Goal: Task Accomplishment & Management: Use online tool/utility

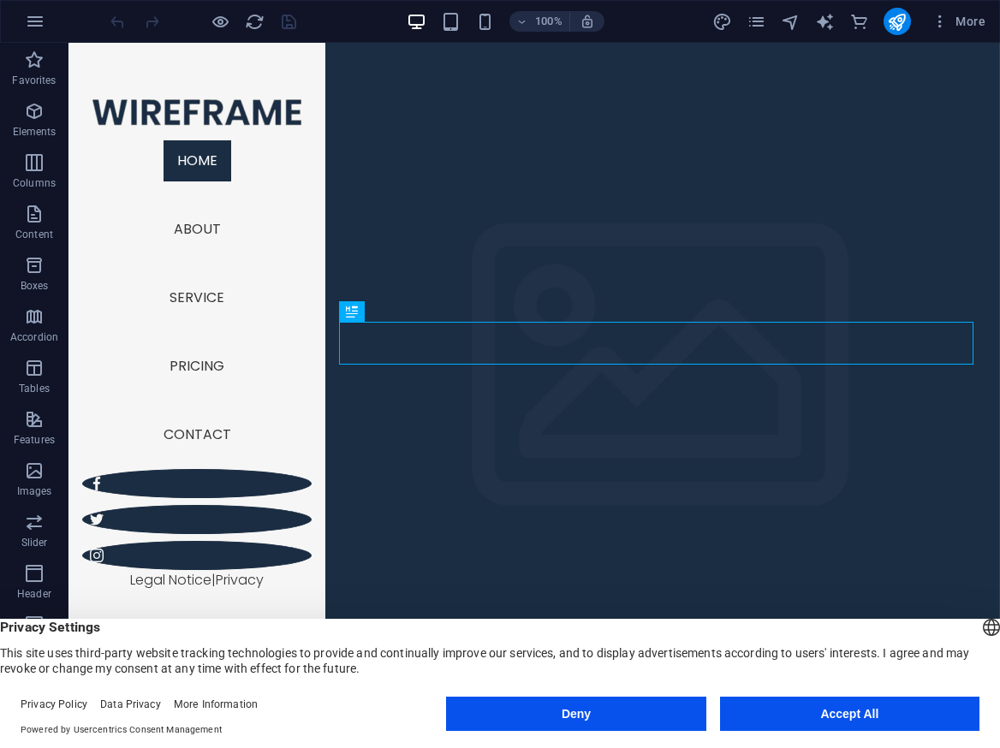
click at [855, 709] on button "Accept All" at bounding box center [849, 714] width 259 height 34
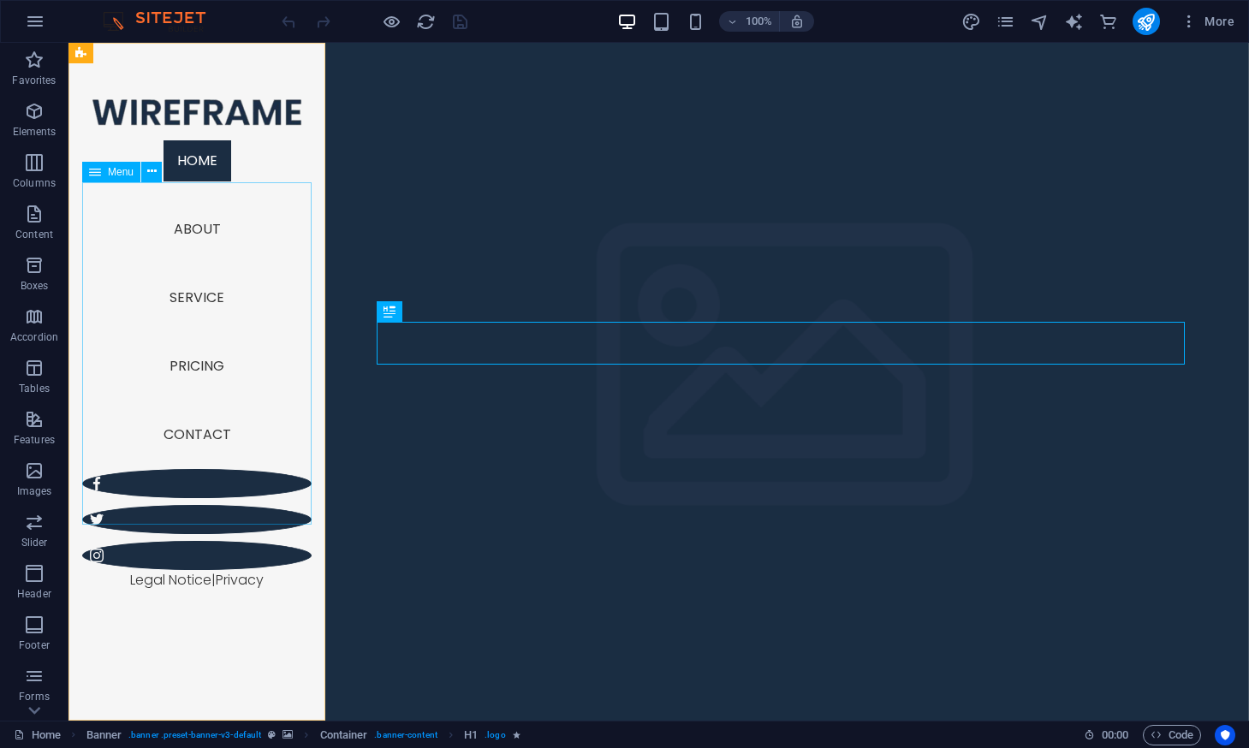
click at [202, 284] on nav "Home About Service Pricing Contact" at bounding box center [196, 298] width 229 height 343
click at [185, 286] on nav "Home About Service Pricing Contact" at bounding box center [196, 298] width 229 height 343
click at [195, 284] on nav "Home About Service Pricing Contact" at bounding box center [196, 298] width 229 height 343
click at [32, 213] on icon "button" at bounding box center [34, 214] width 21 height 21
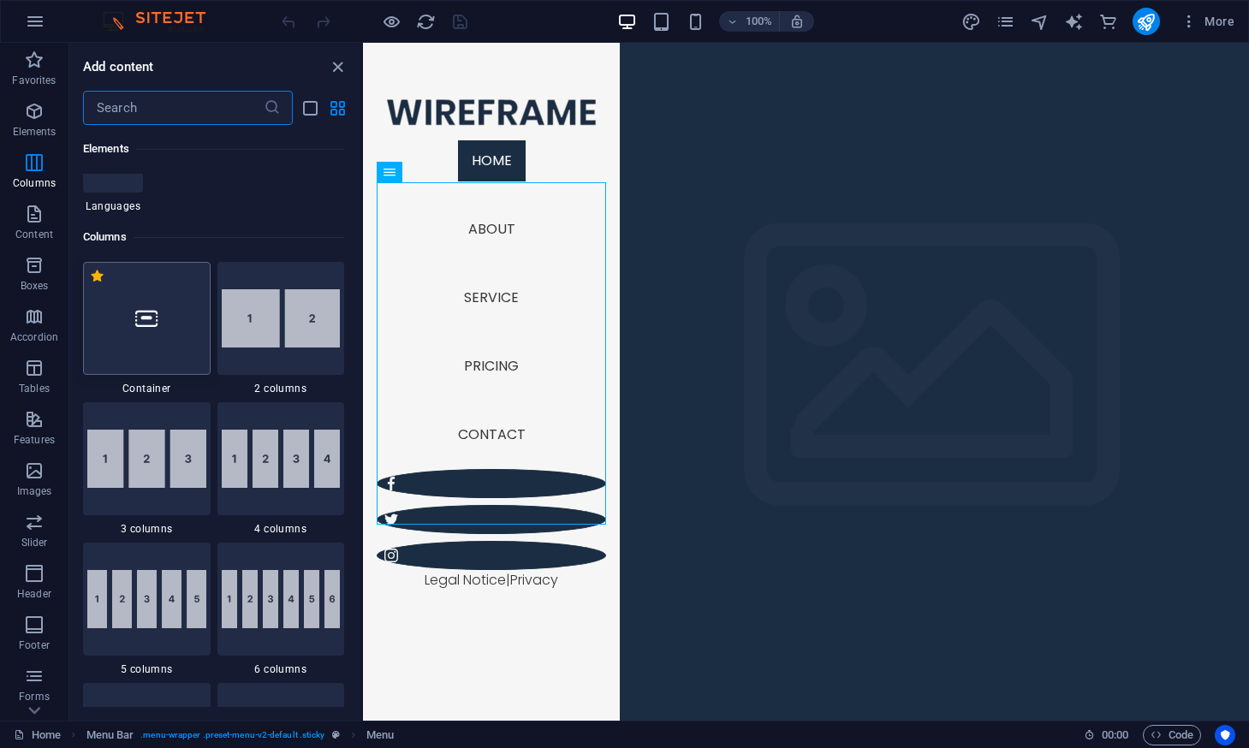
scroll to position [1028, 0]
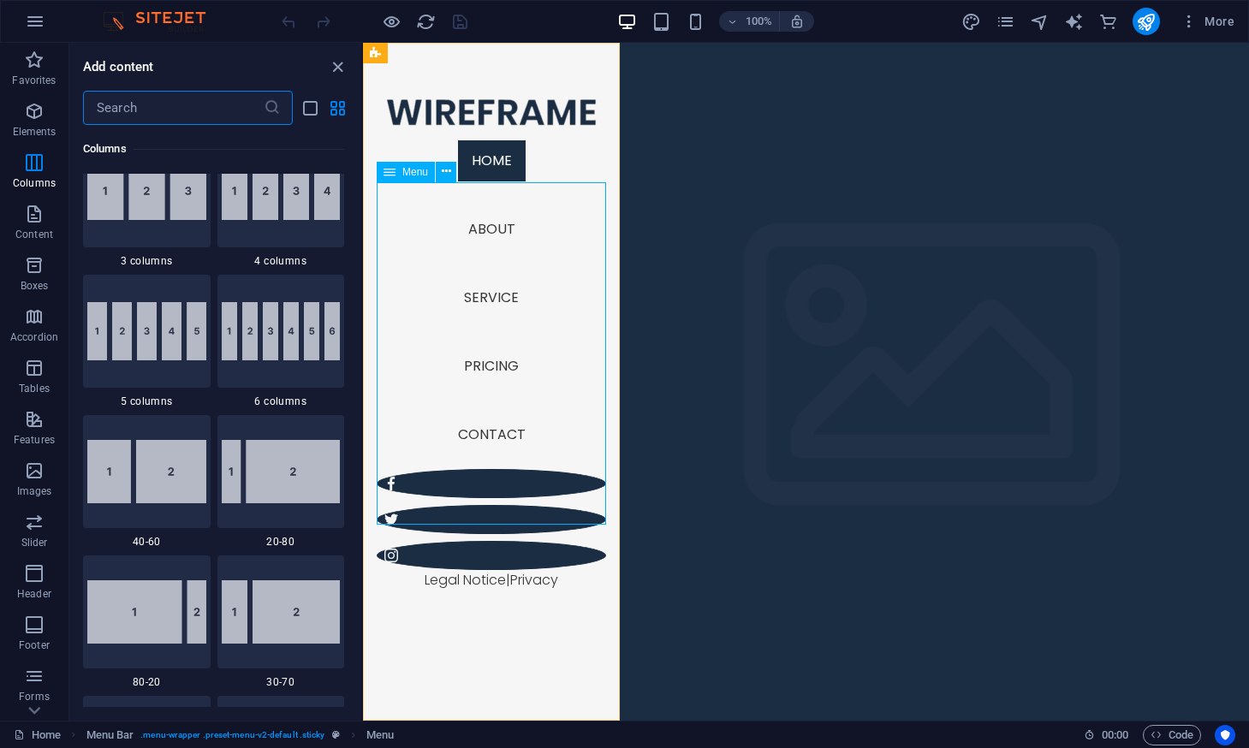
click at [503, 347] on nav "Home About Service Pricing Contact" at bounding box center [491, 298] width 229 height 343
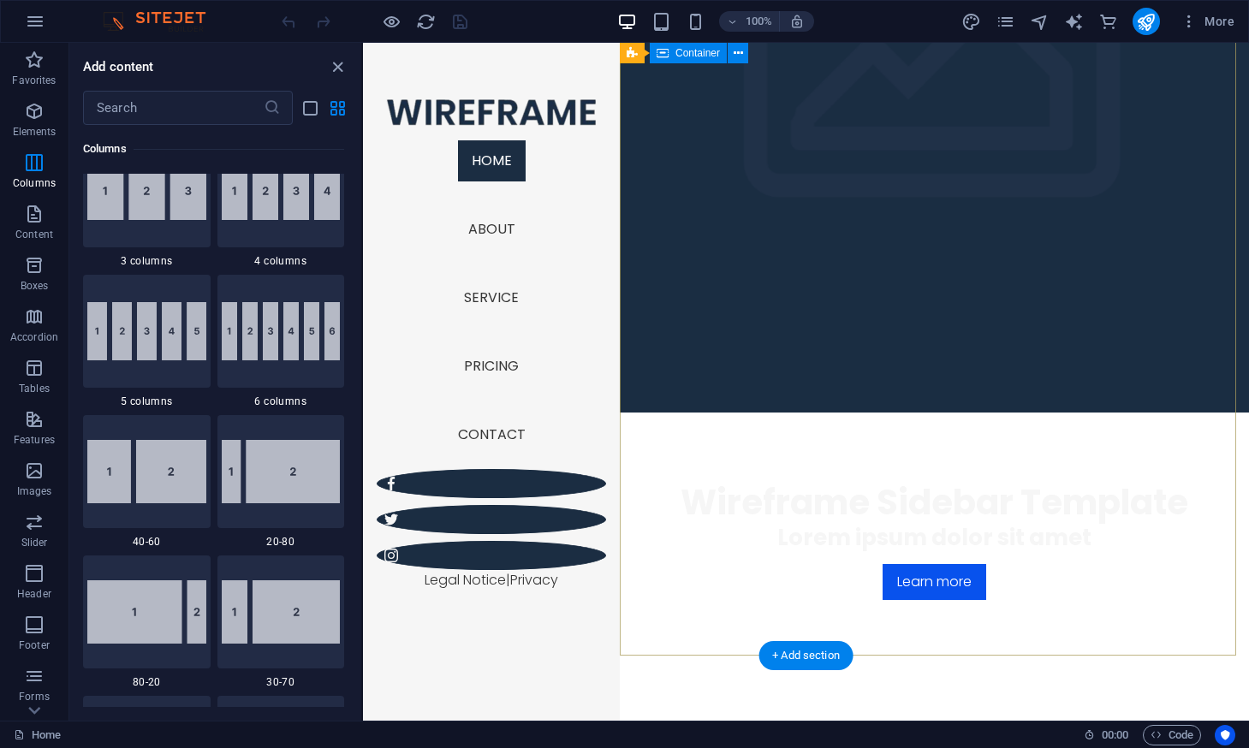
scroll to position [0, 0]
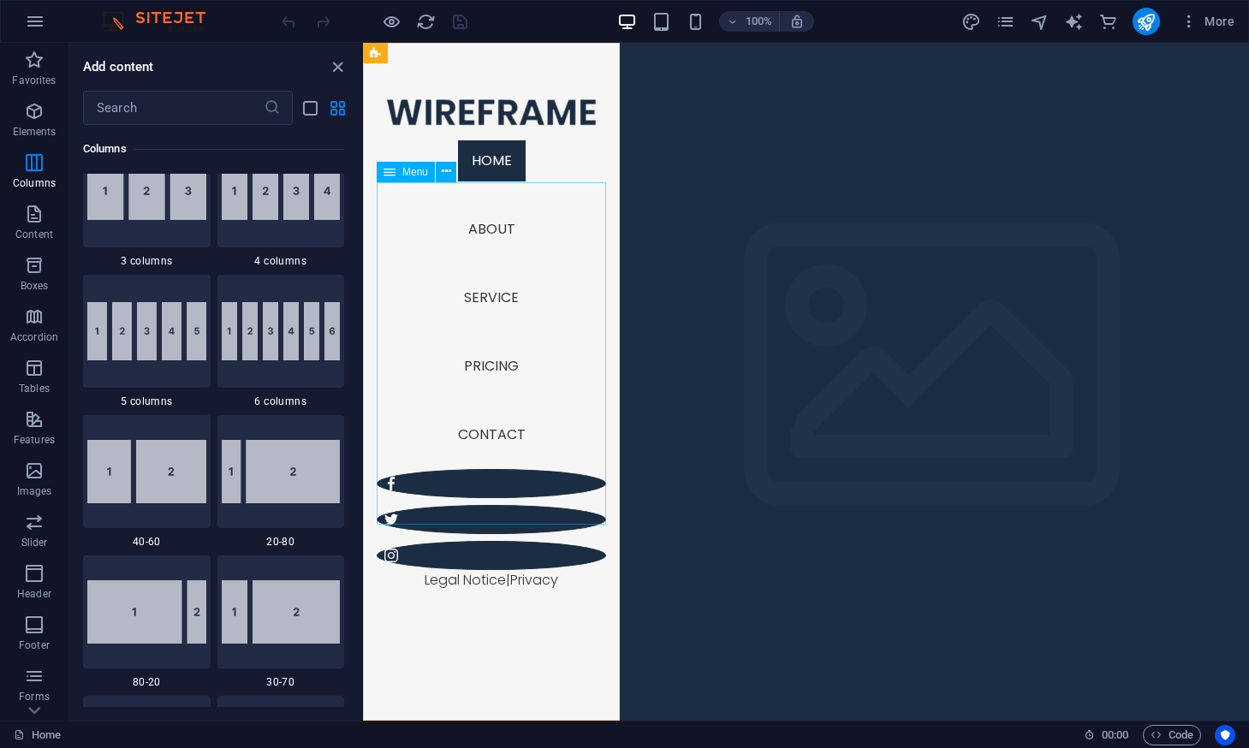
click at [487, 287] on nav "Home About Service Pricing Contact" at bounding box center [491, 298] width 229 height 343
click at [486, 276] on nav "Home About Service Pricing Contact" at bounding box center [491, 298] width 229 height 343
click at [486, 281] on nav "Home About Service Pricing Contact" at bounding box center [491, 298] width 229 height 343
click at [480, 281] on nav "Home About Service Pricing Contact" at bounding box center [491, 298] width 229 height 343
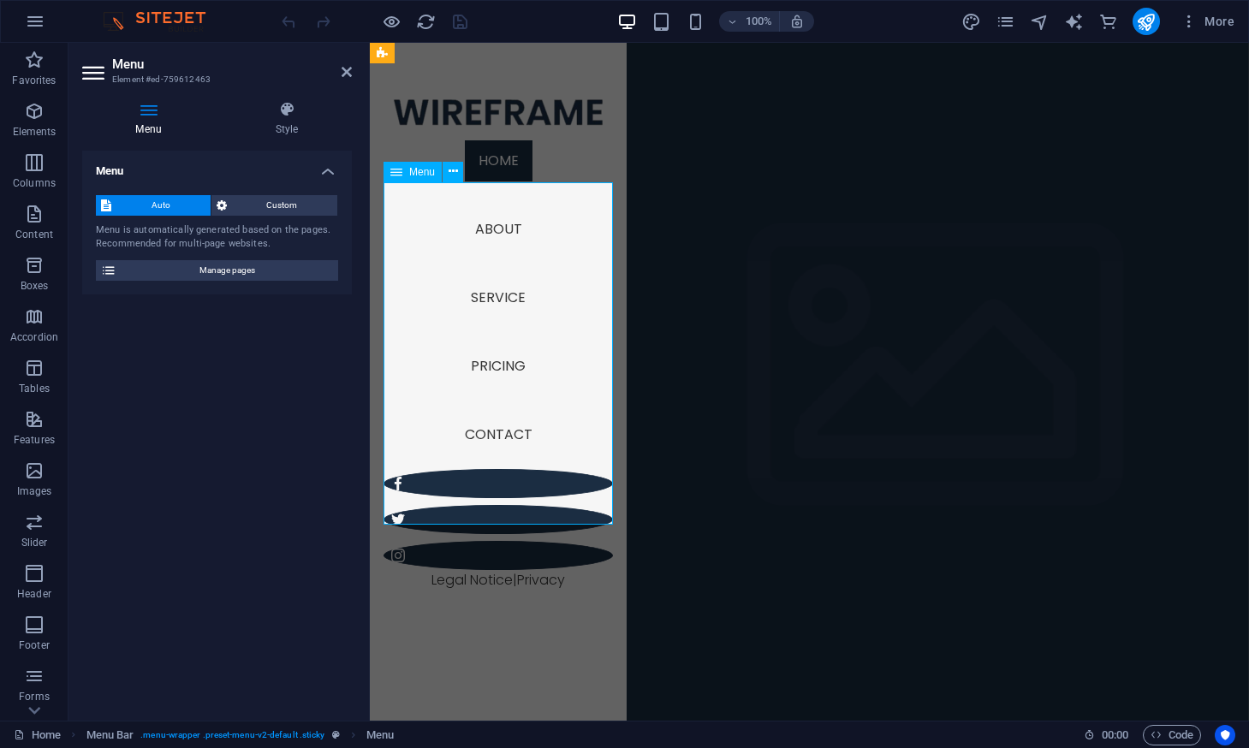
click at [486, 284] on nav "Home About Service Pricing Contact" at bounding box center [498, 298] width 229 height 343
click at [35, 112] on icon "button" at bounding box center [34, 111] width 21 height 21
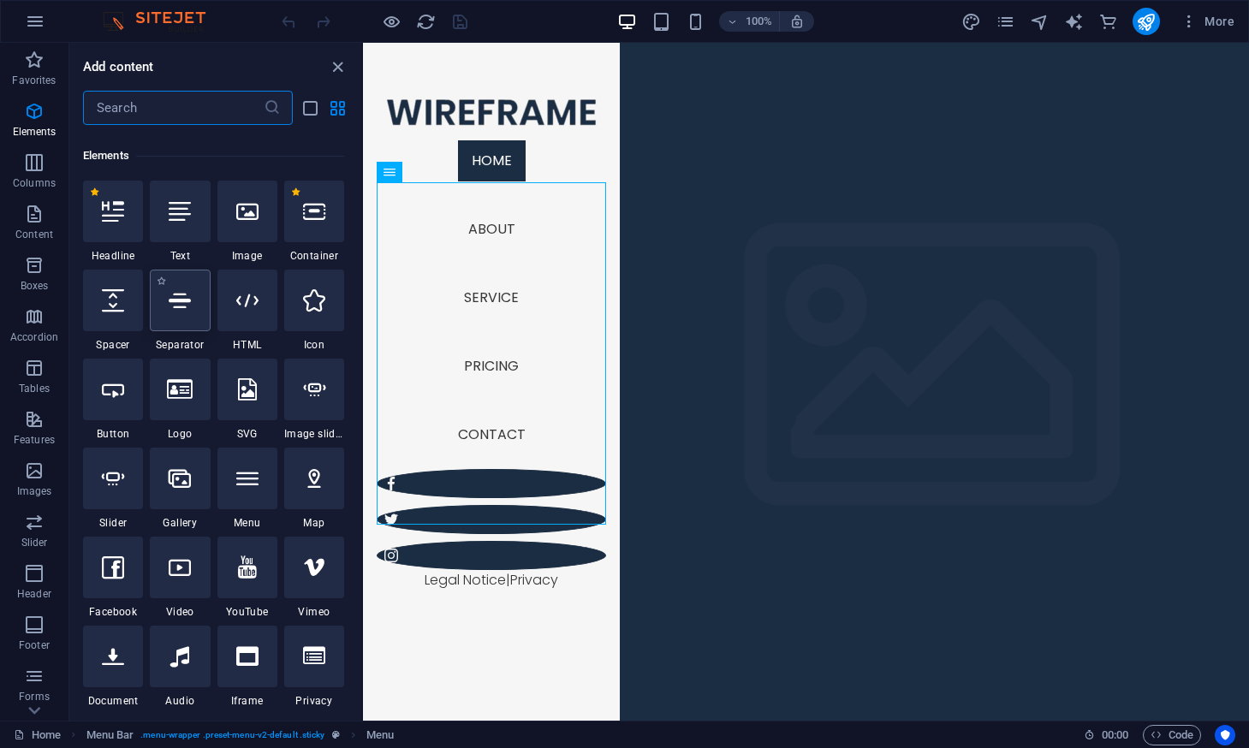
scroll to position [182, 0]
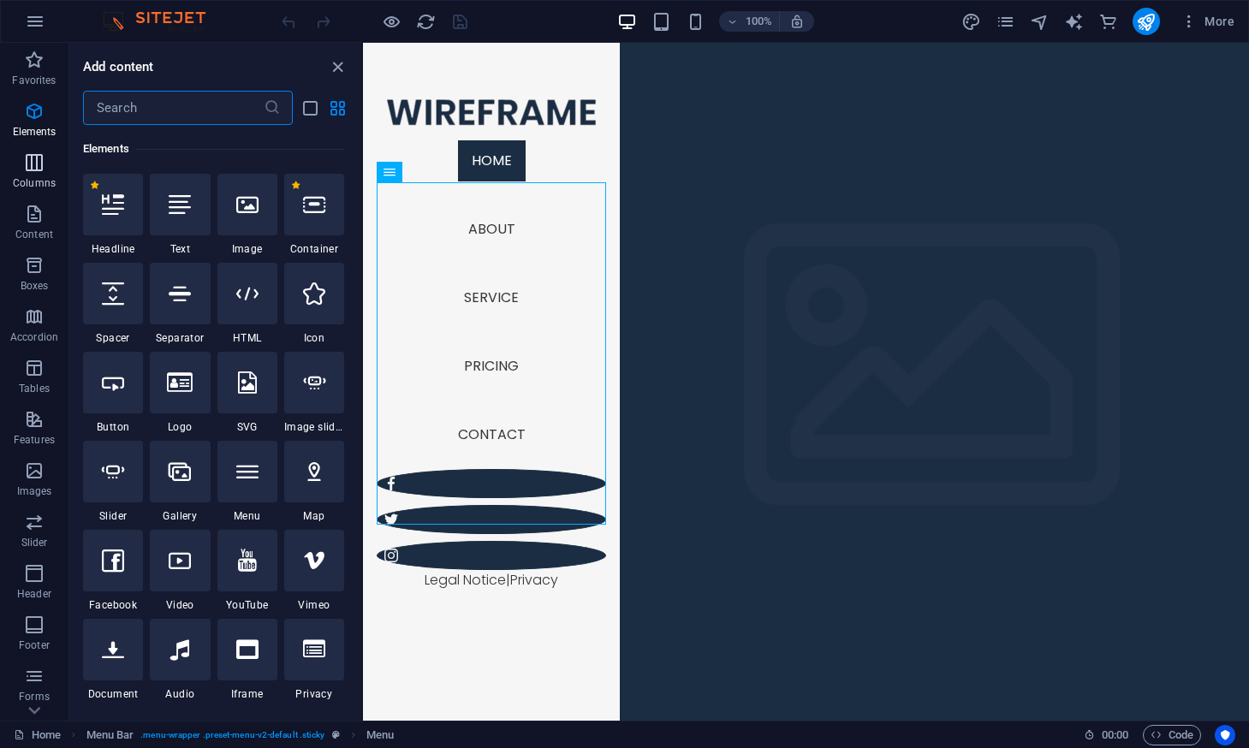
click at [40, 165] on icon "button" at bounding box center [34, 162] width 21 height 21
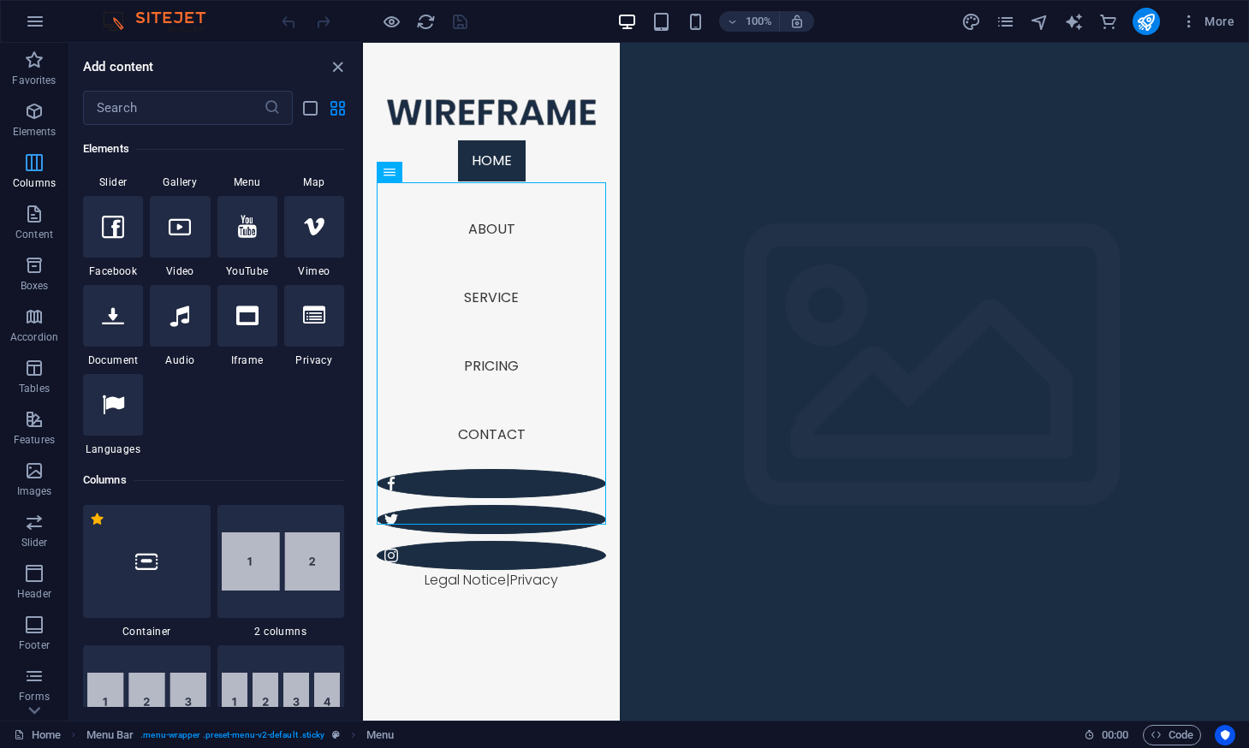
scroll to position [848, 0]
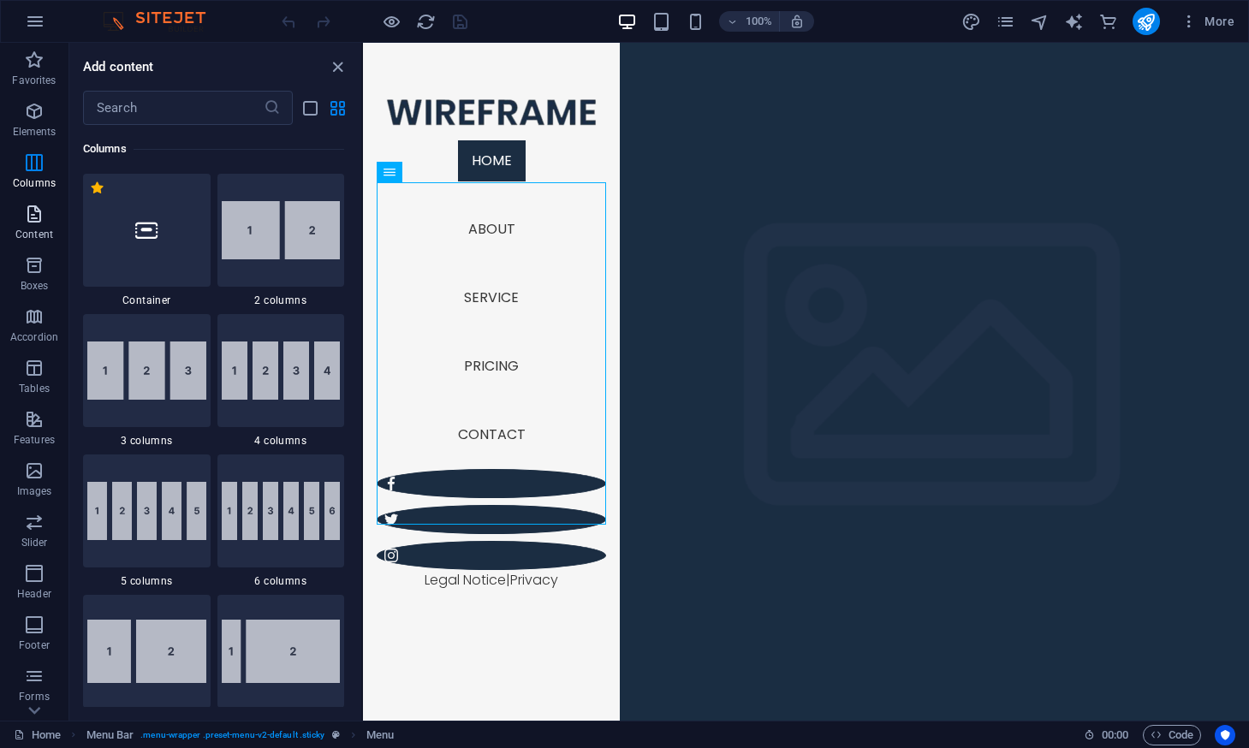
click at [34, 205] on icon "button" at bounding box center [34, 214] width 21 height 21
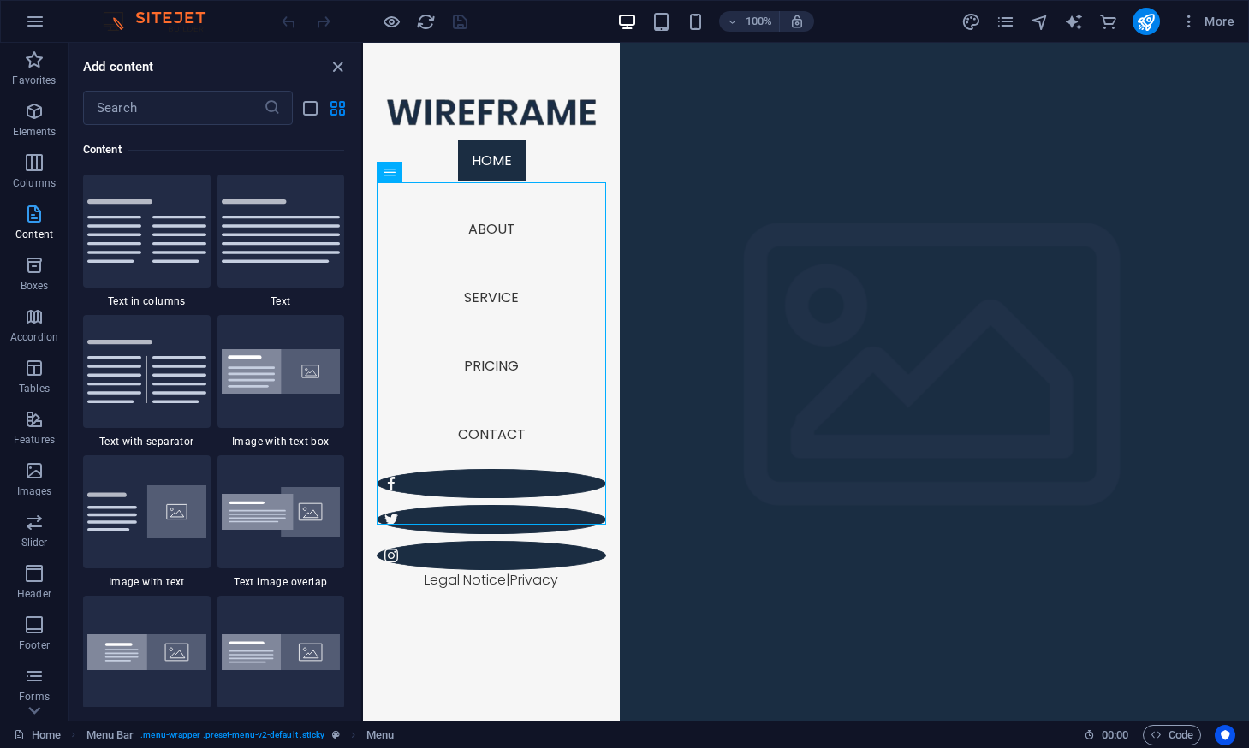
scroll to position [2996, 0]
click at [26, 271] on icon "button" at bounding box center [34, 265] width 21 height 21
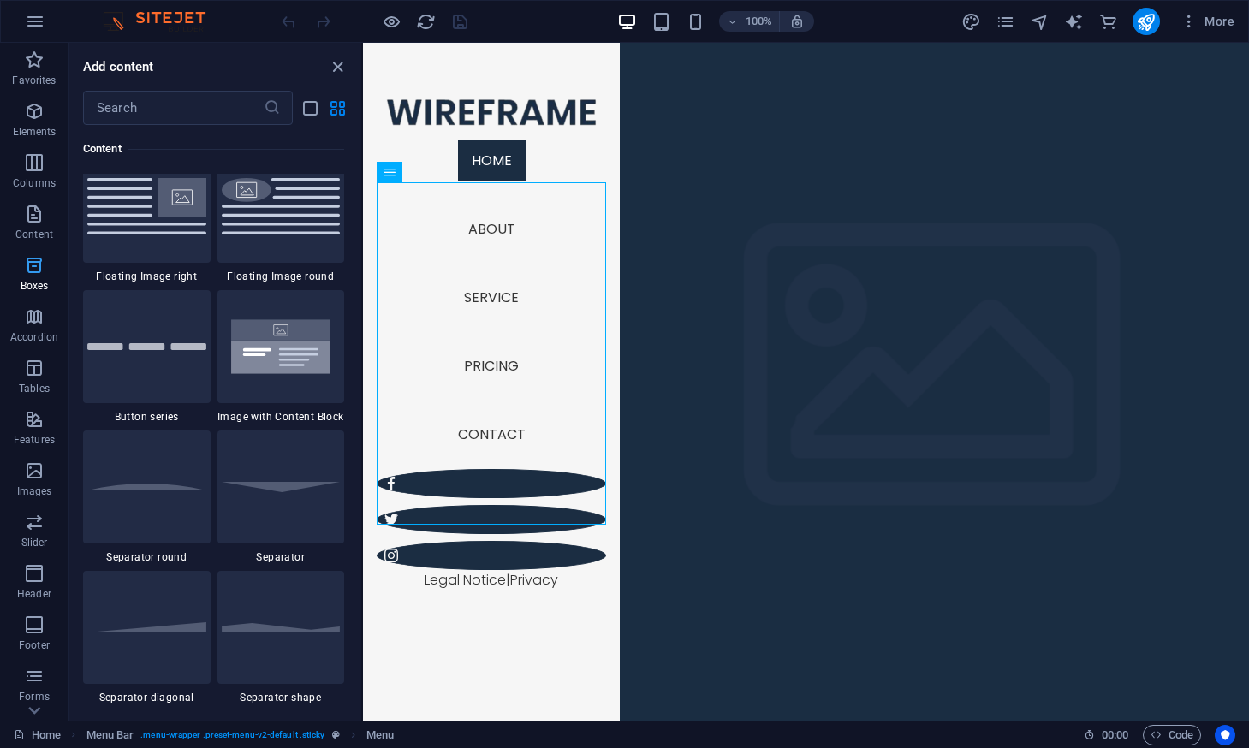
scroll to position [4724, 0]
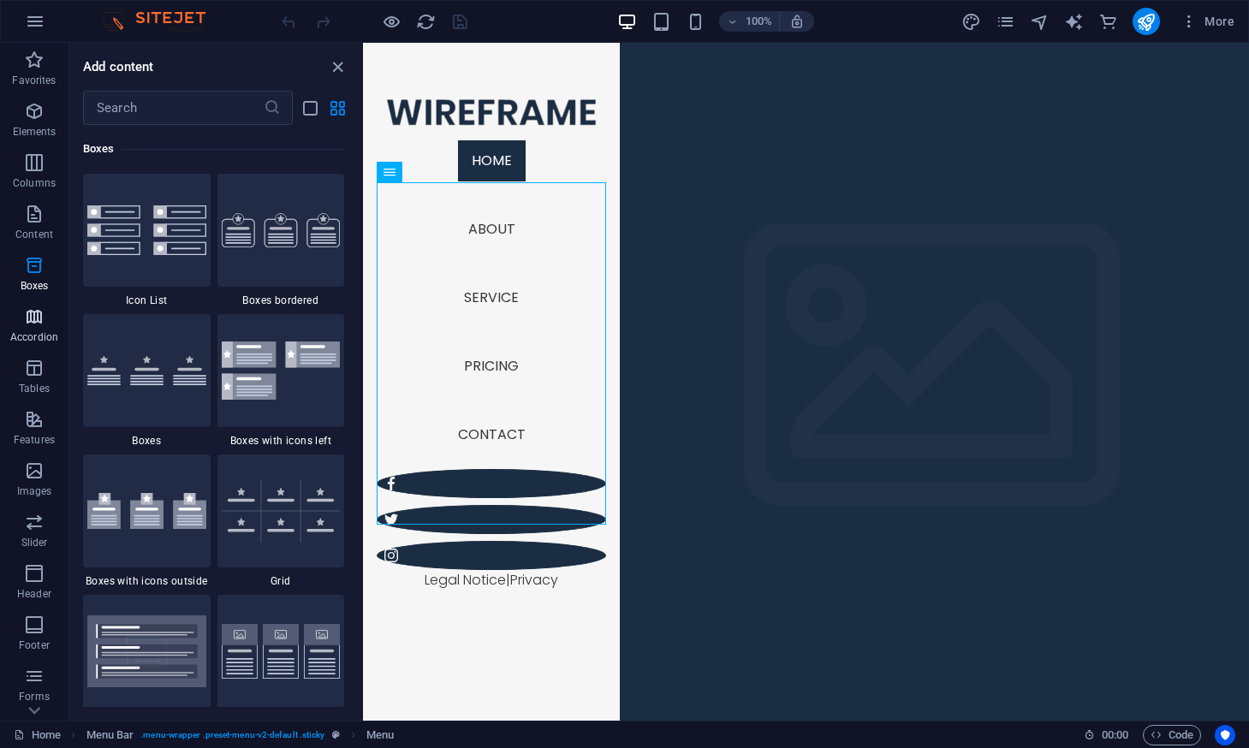
click at [29, 311] on icon "button" at bounding box center [34, 317] width 21 height 21
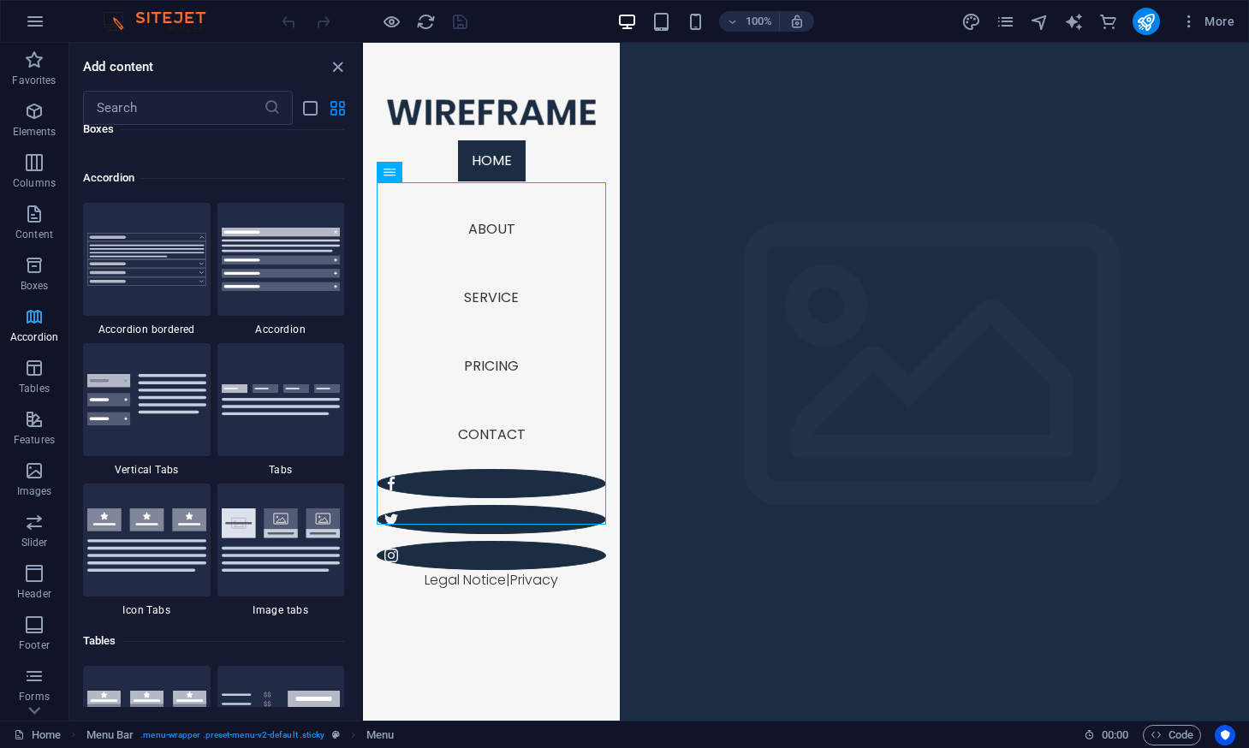
scroll to position [5468, 0]
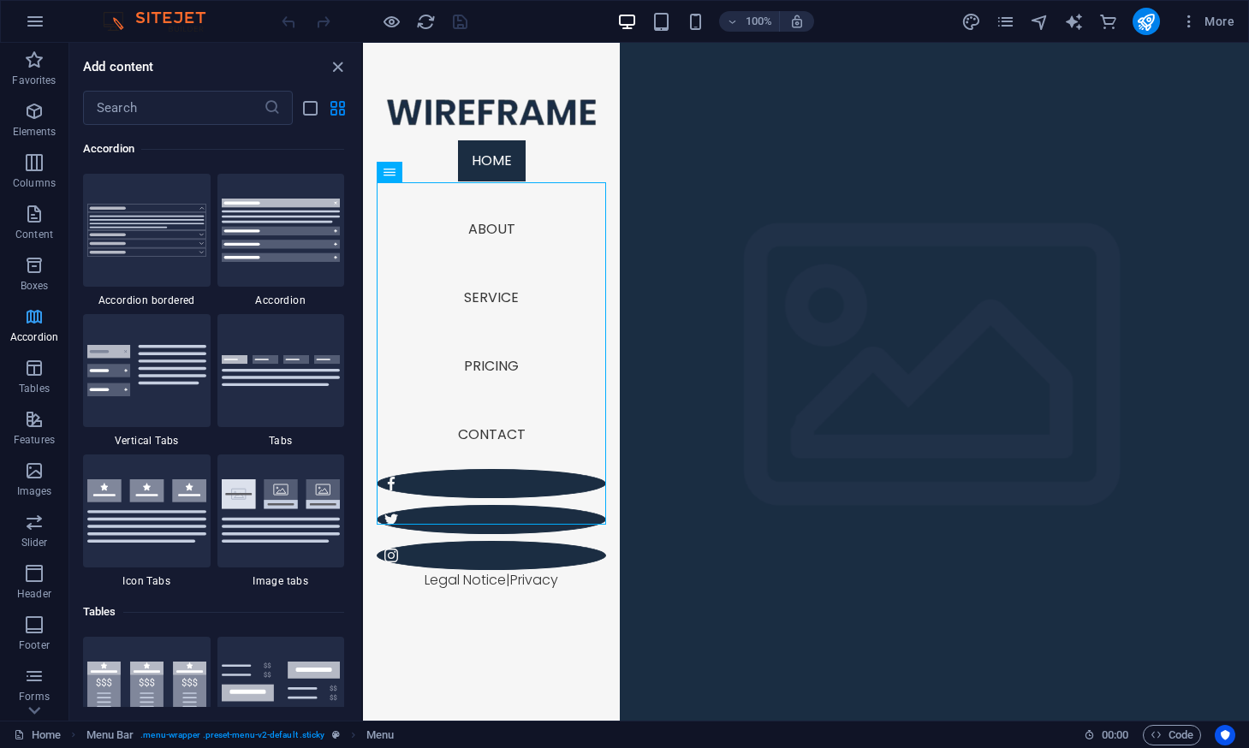
click at [27, 345] on span "Accordion" at bounding box center [34, 327] width 69 height 41
click at [32, 365] on icon "button" at bounding box center [34, 368] width 21 height 21
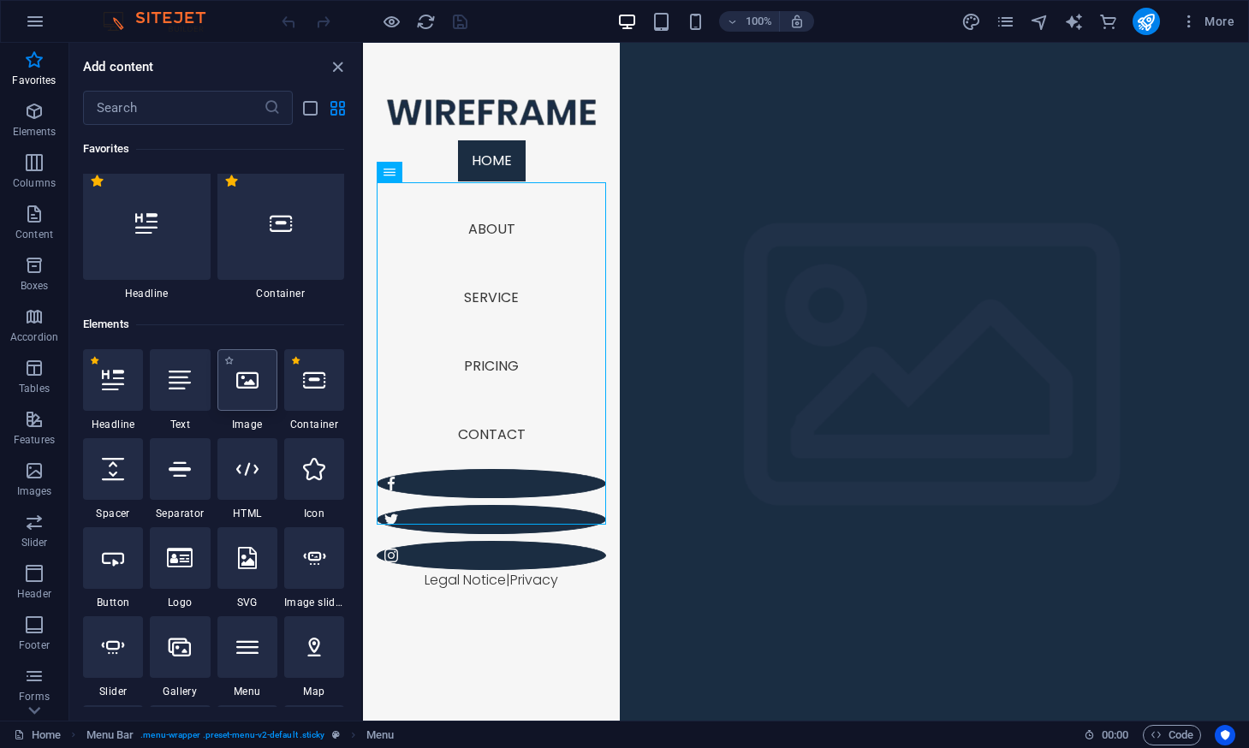
scroll to position [0, 0]
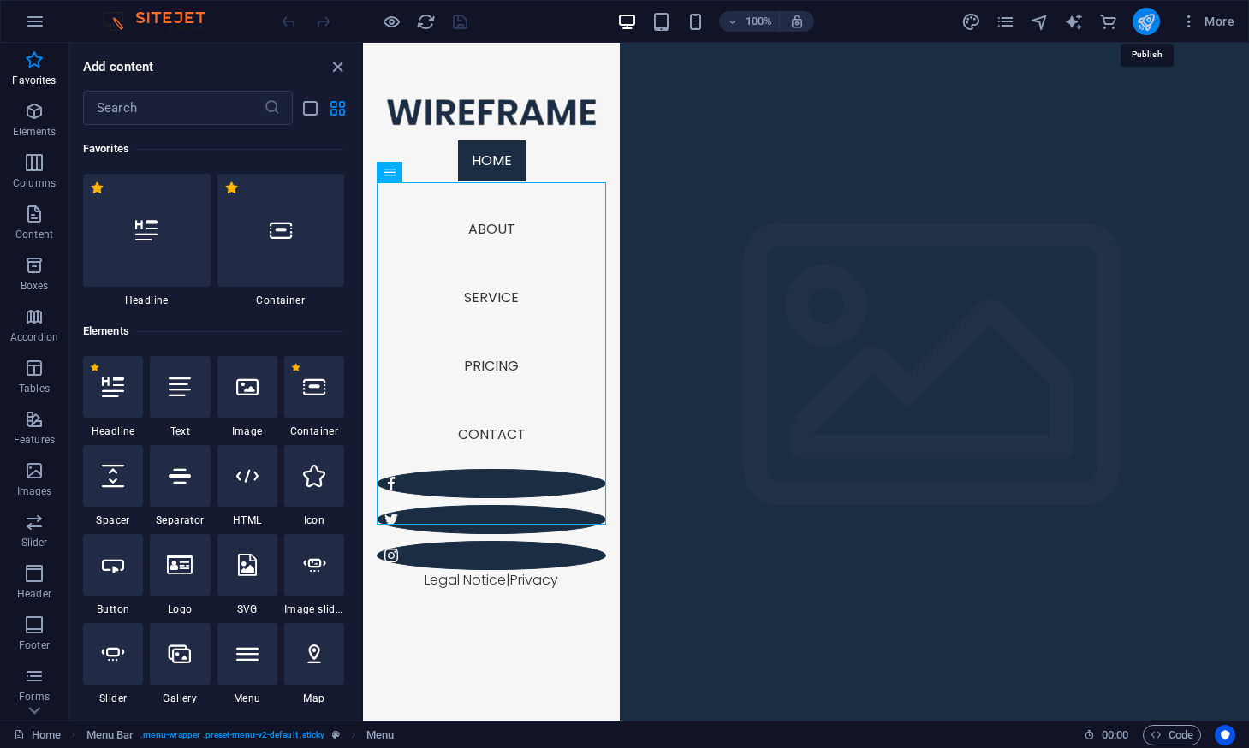
click at [999, 21] on icon "publish" at bounding box center [1146, 22] width 20 height 20
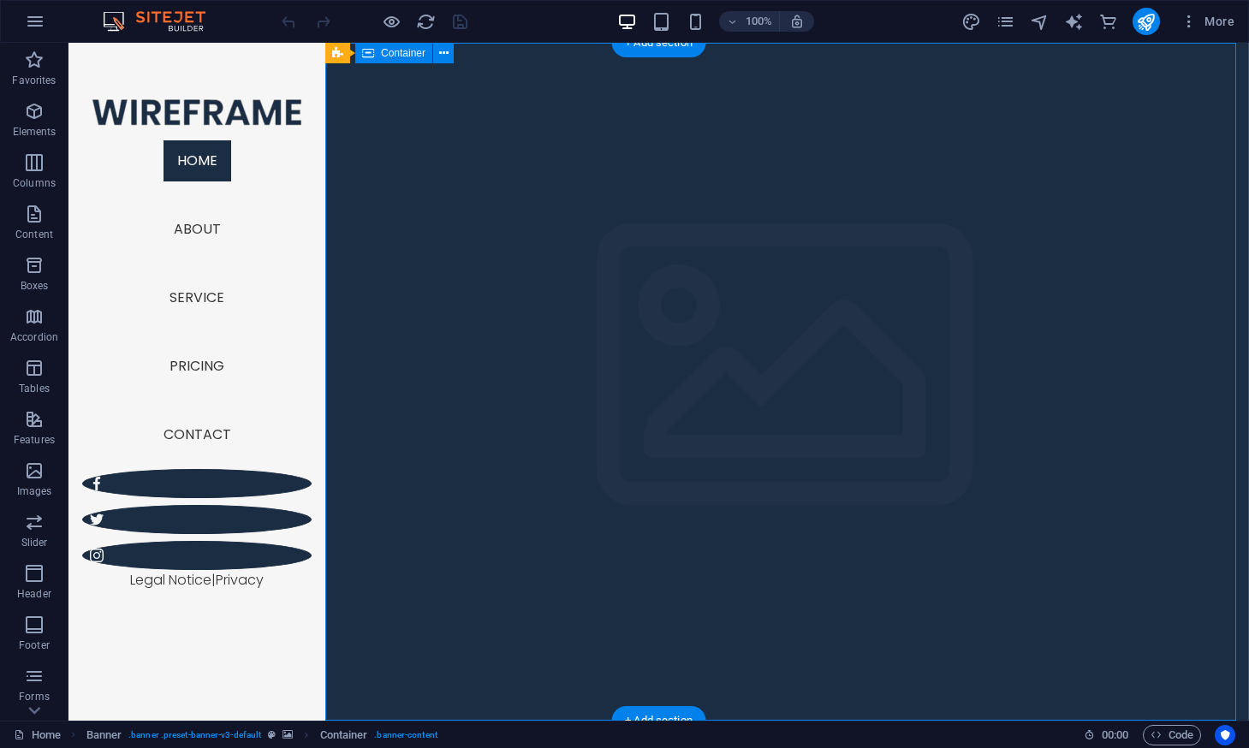
click at [39, 29] on icon "button" at bounding box center [35, 21] width 21 height 21
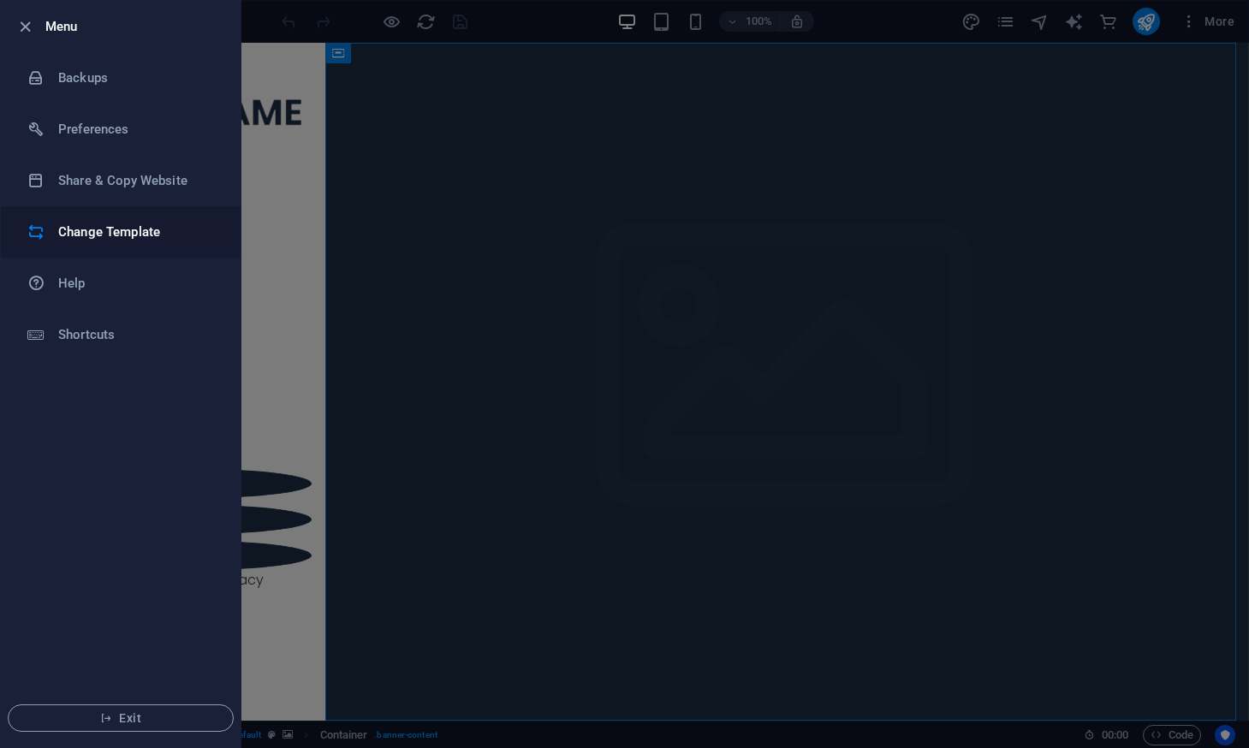
click at [144, 235] on h6 "Change Template" at bounding box center [137, 232] width 158 height 21
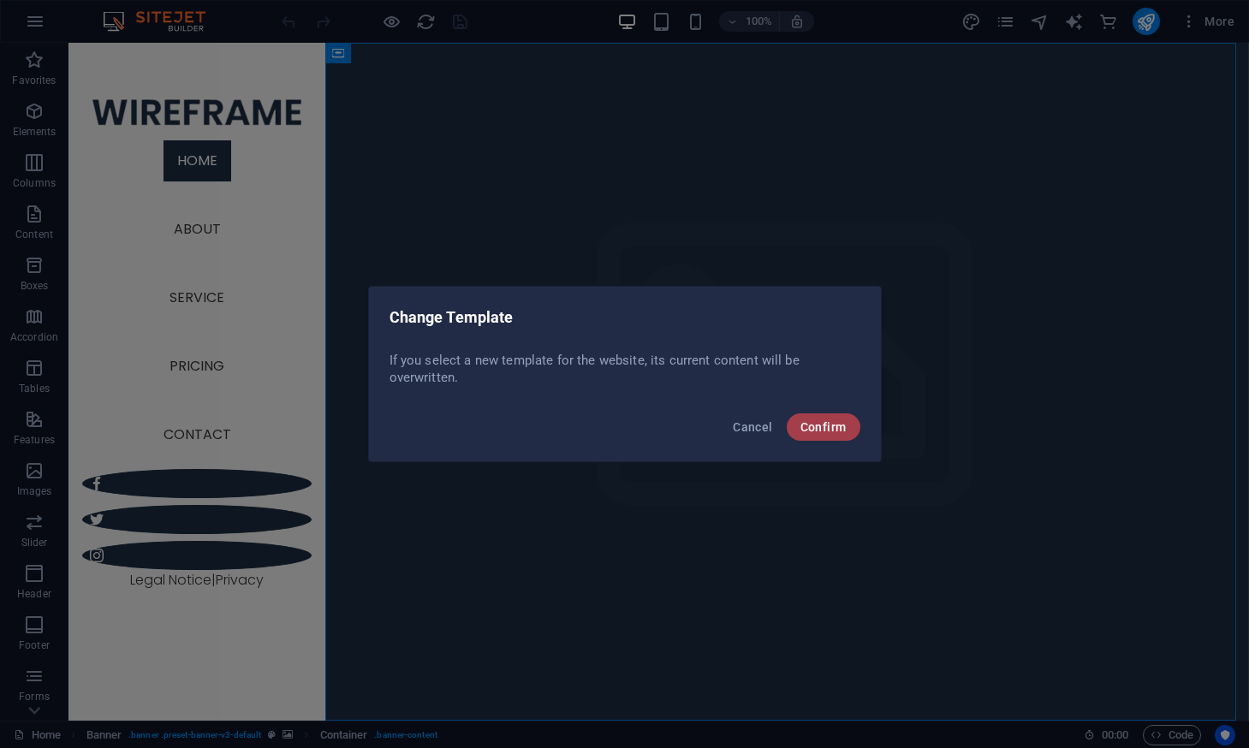
click at [849, 431] on button "Confirm" at bounding box center [824, 427] width 74 height 27
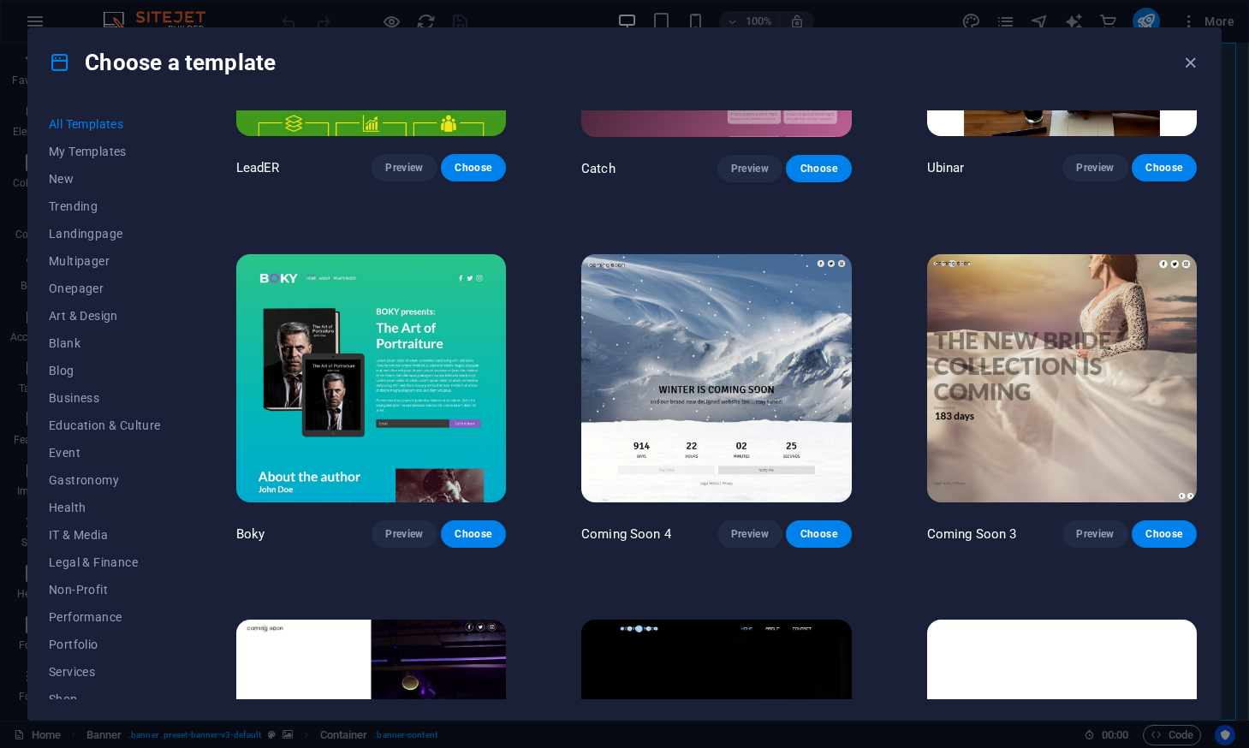
scroll to position [20842, 0]
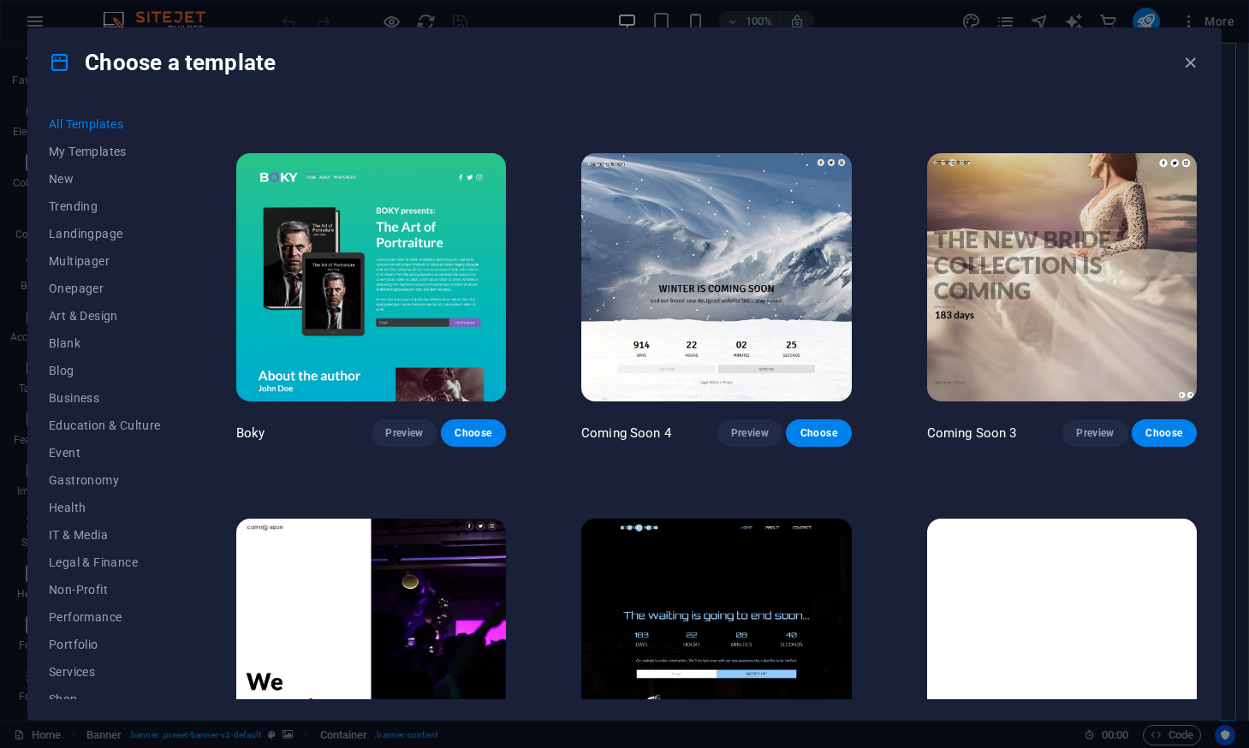
drag, startPoint x: 1201, startPoint y: 694, endPoint x: 1194, endPoint y: 632, distance: 63.0
click at [1194, 632] on div "All Templates My Templates New Trending Landingpage Multipager Onepager Art & D…" at bounding box center [624, 408] width 1193 height 623
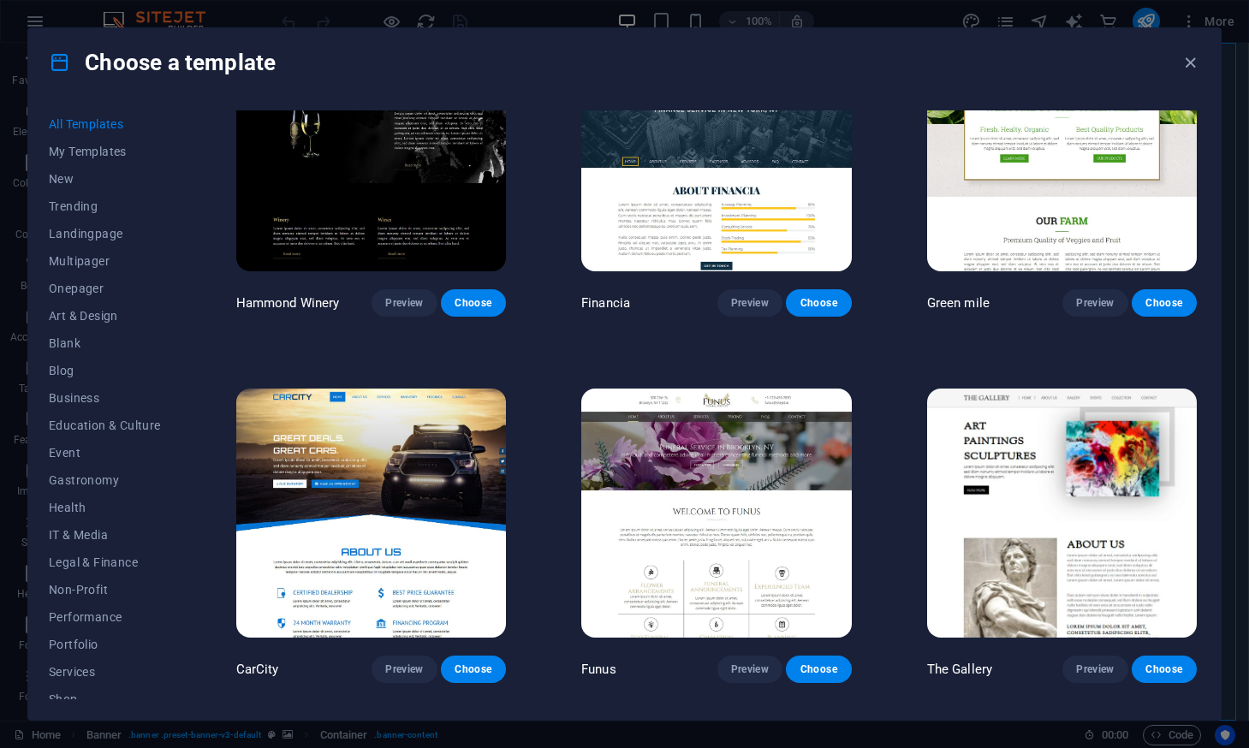
scroll to position [11925, 0]
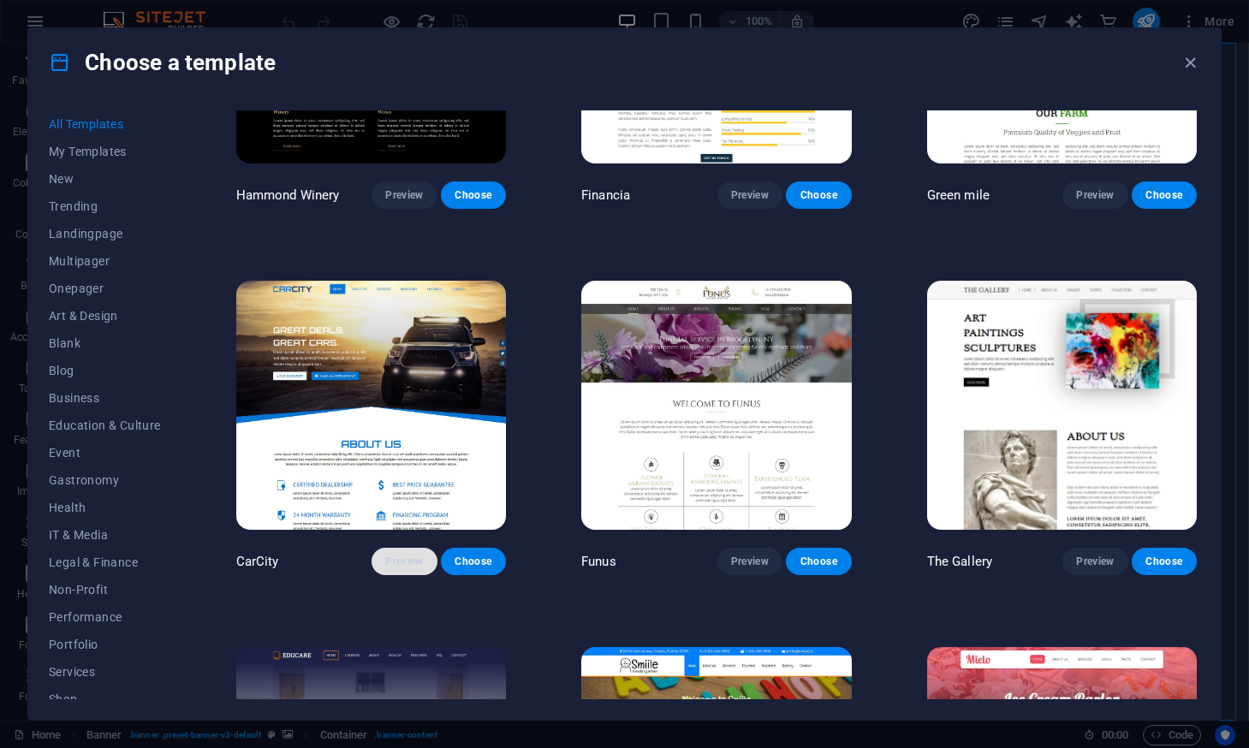
click at [398, 555] on span "Preview" at bounding box center [404, 562] width 38 height 14
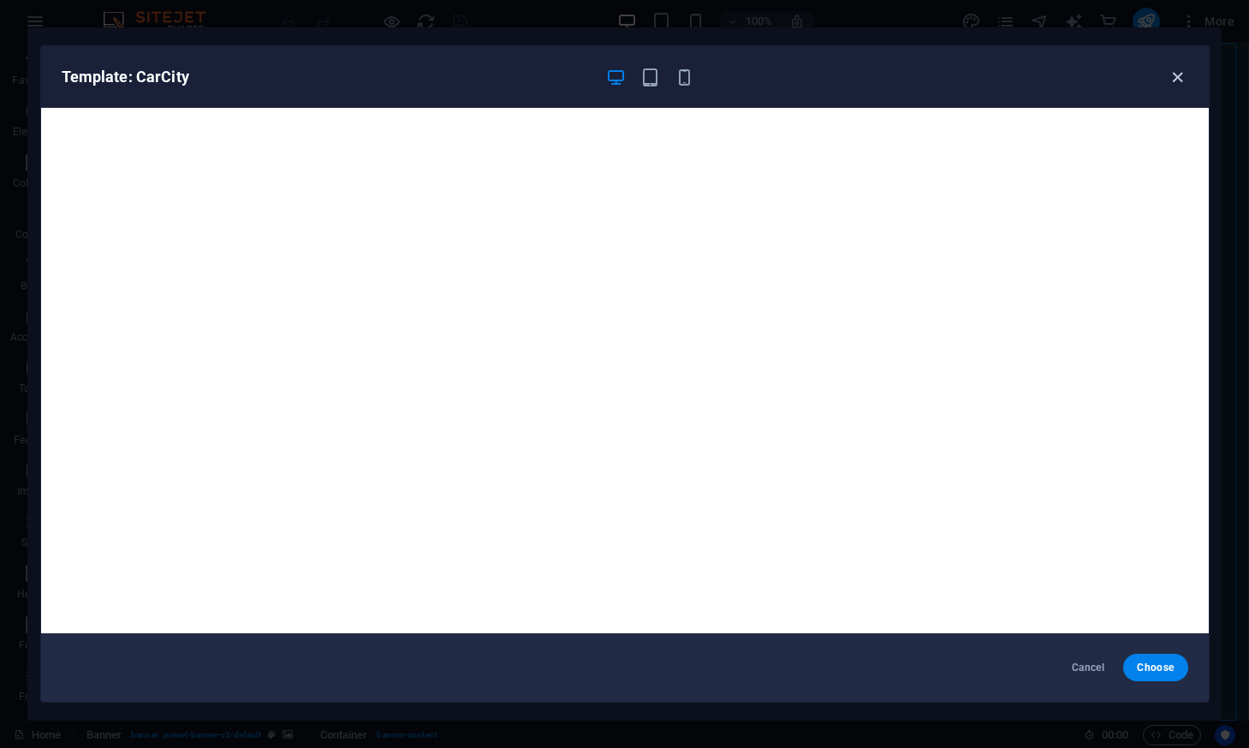
click at [1171, 77] on icon "button" at bounding box center [1178, 78] width 20 height 20
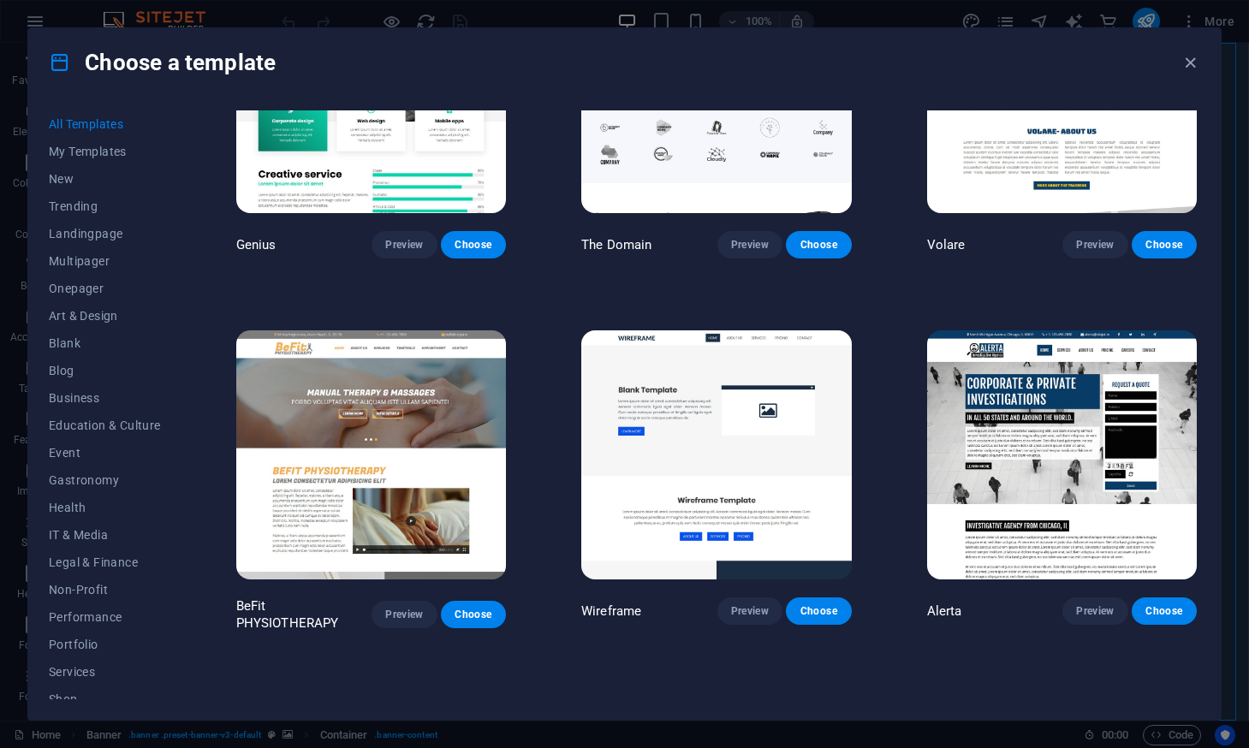
scroll to position [9344, 0]
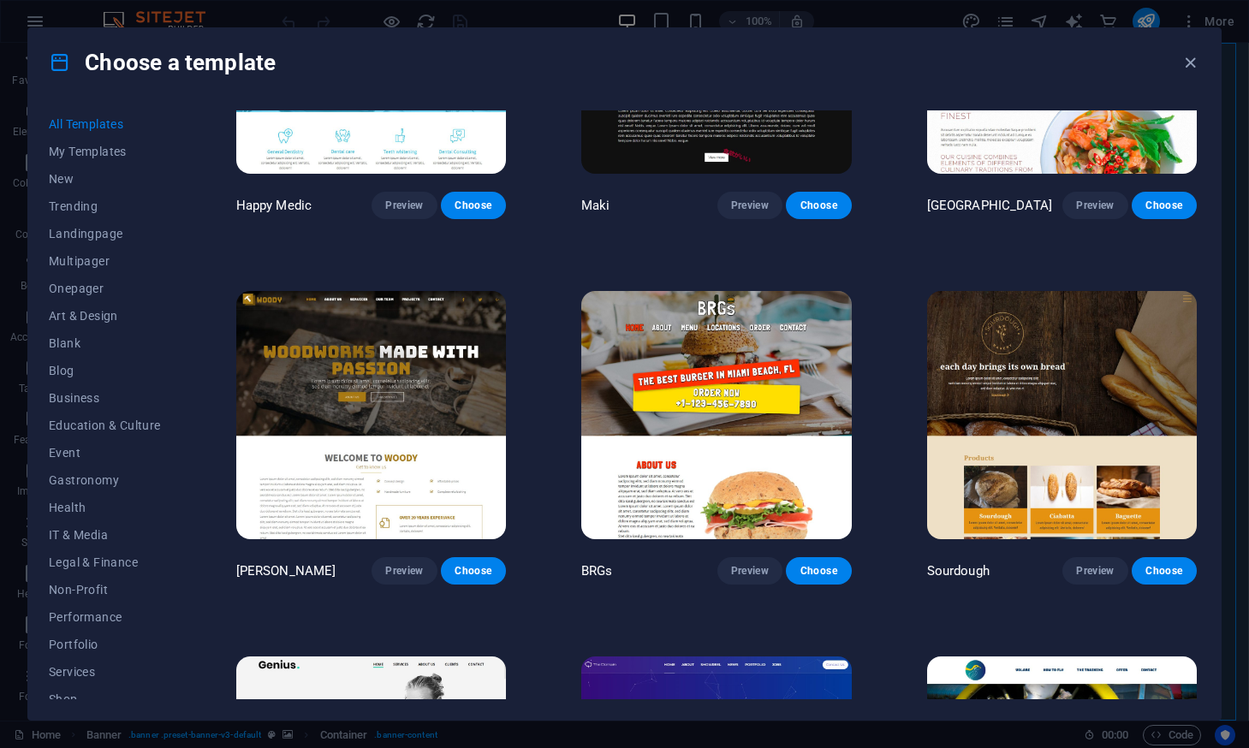
drag, startPoint x: 611, startPoint y: 206, endPoint x: 979, endPoint y: 181, distance: 368.2
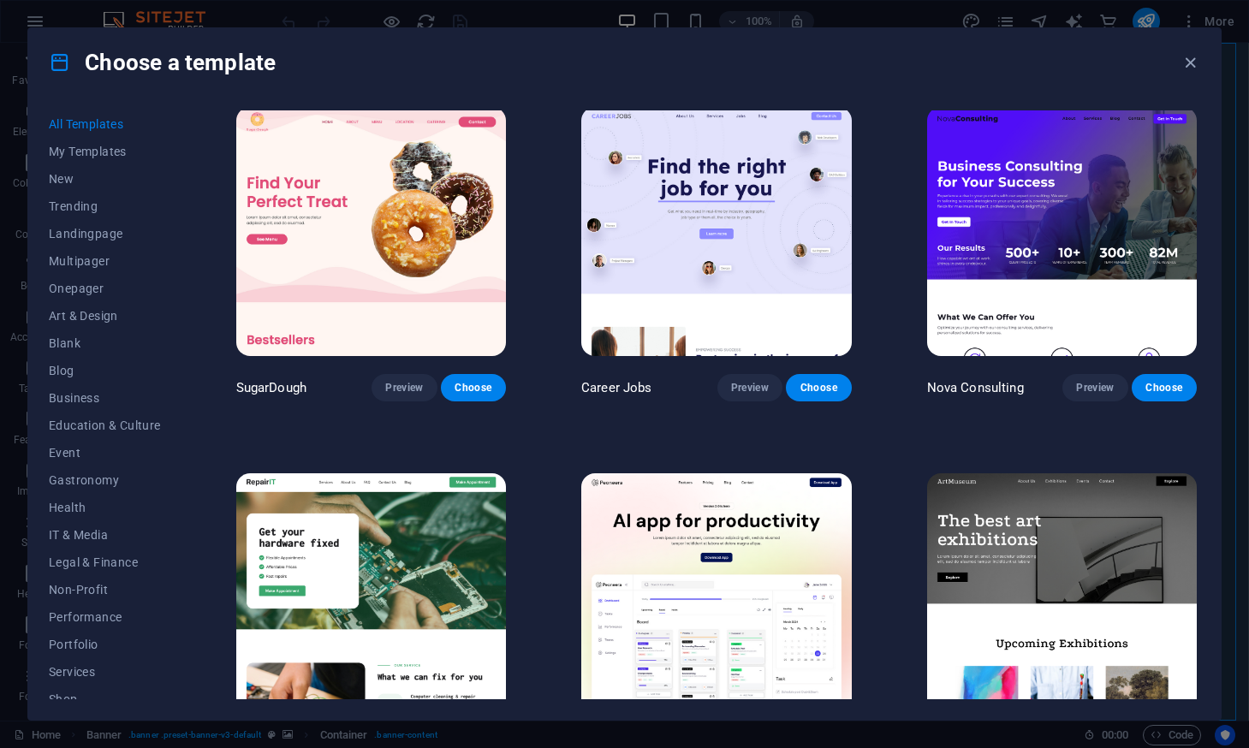
scroll to position [0, 0]
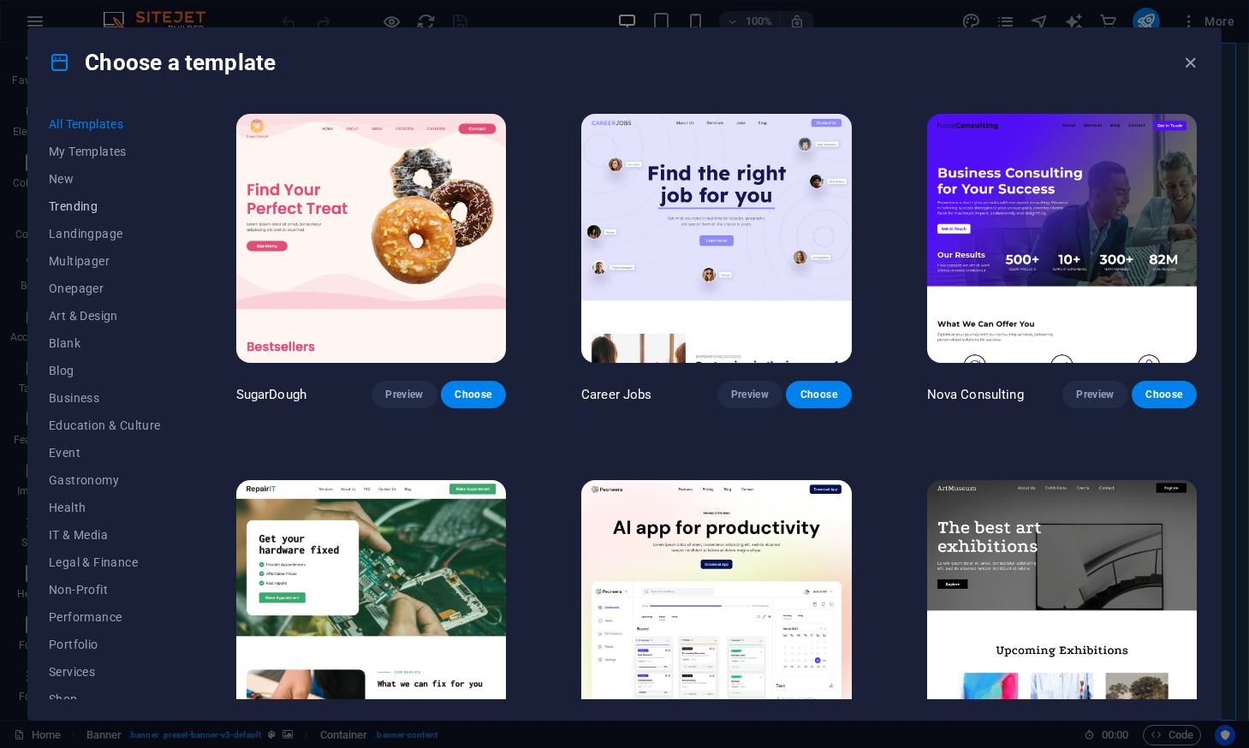
click at [85, 203] on span "Trending" at bounding box center [105, 207] width 112 height 14
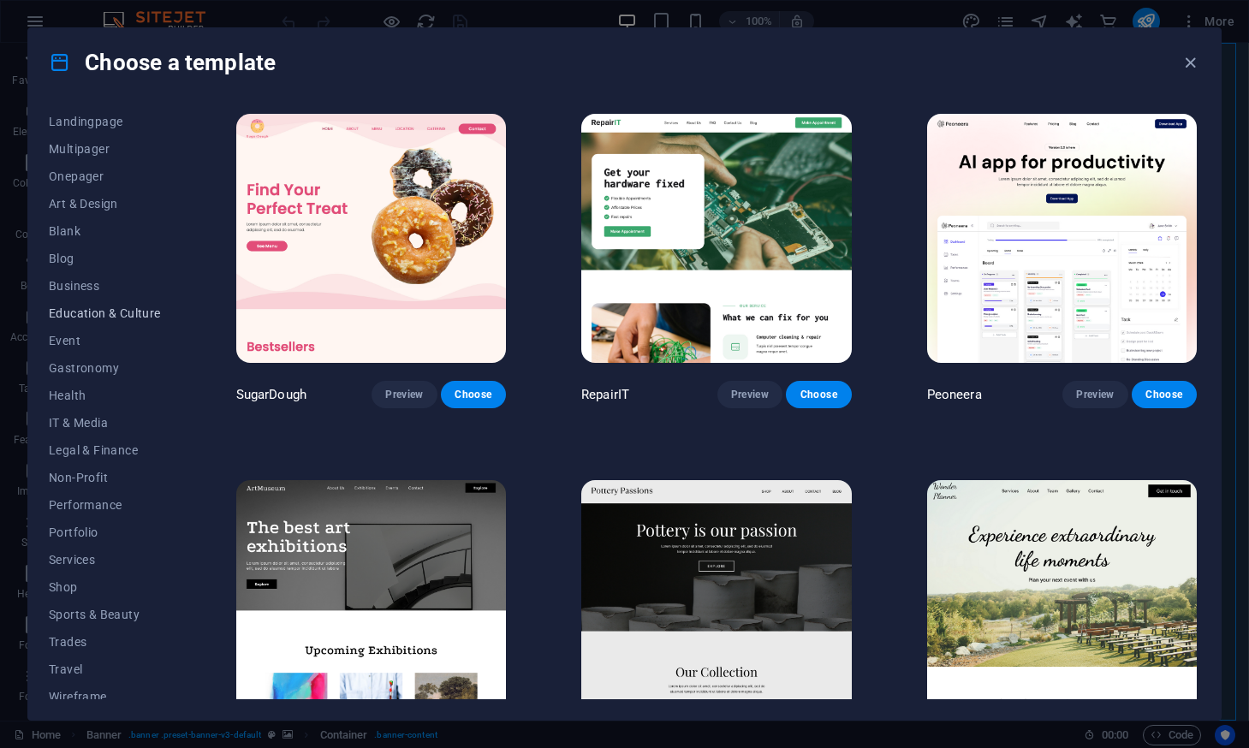
scroll to position [123, 0]
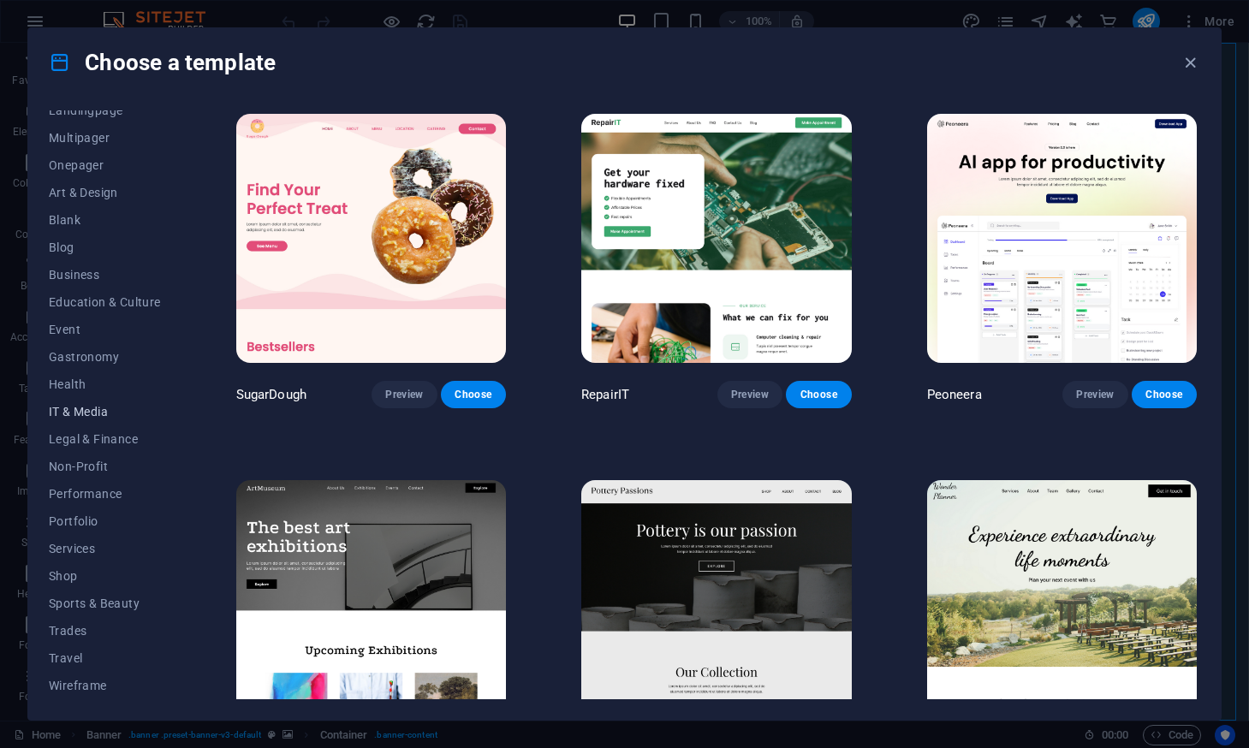
click at [80, 403] on button "IT & Media" at bounding box center [105, 411] width 112 height 27
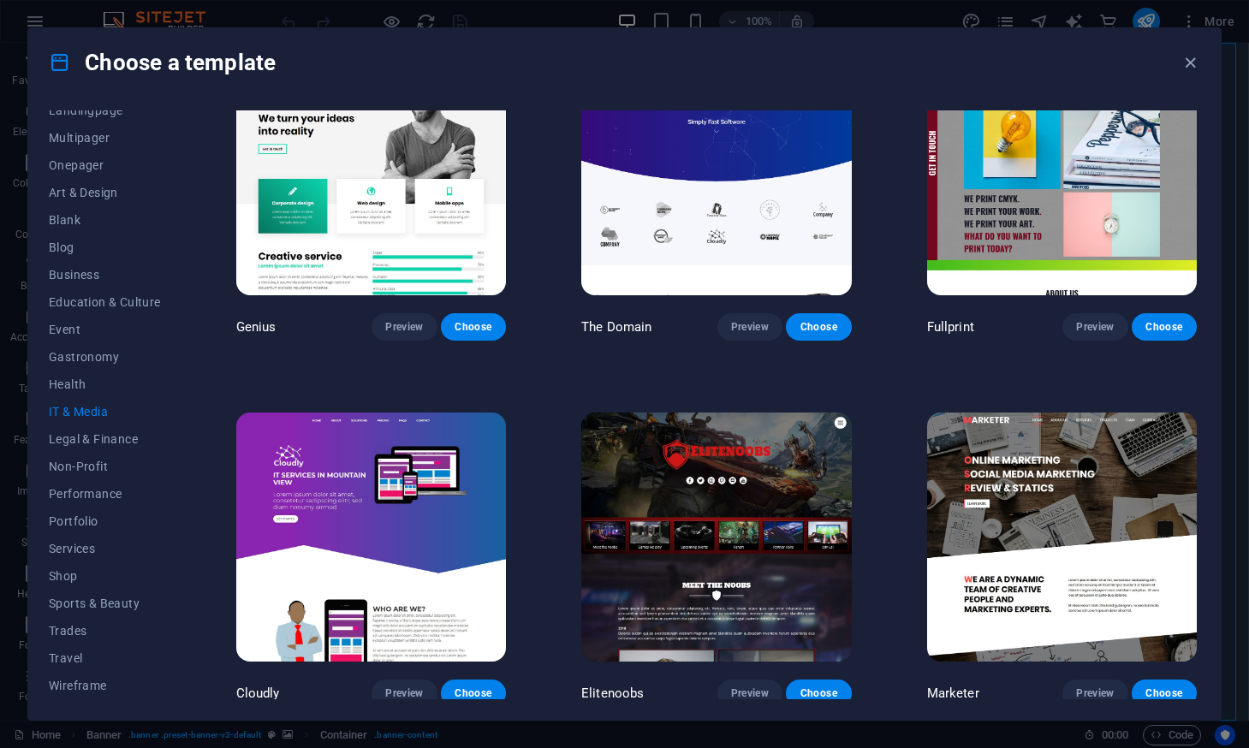
scroll to position [800, 0]
click at [734, 688] on span "Preview" at bounding box center [750, 694] width 38 height 14
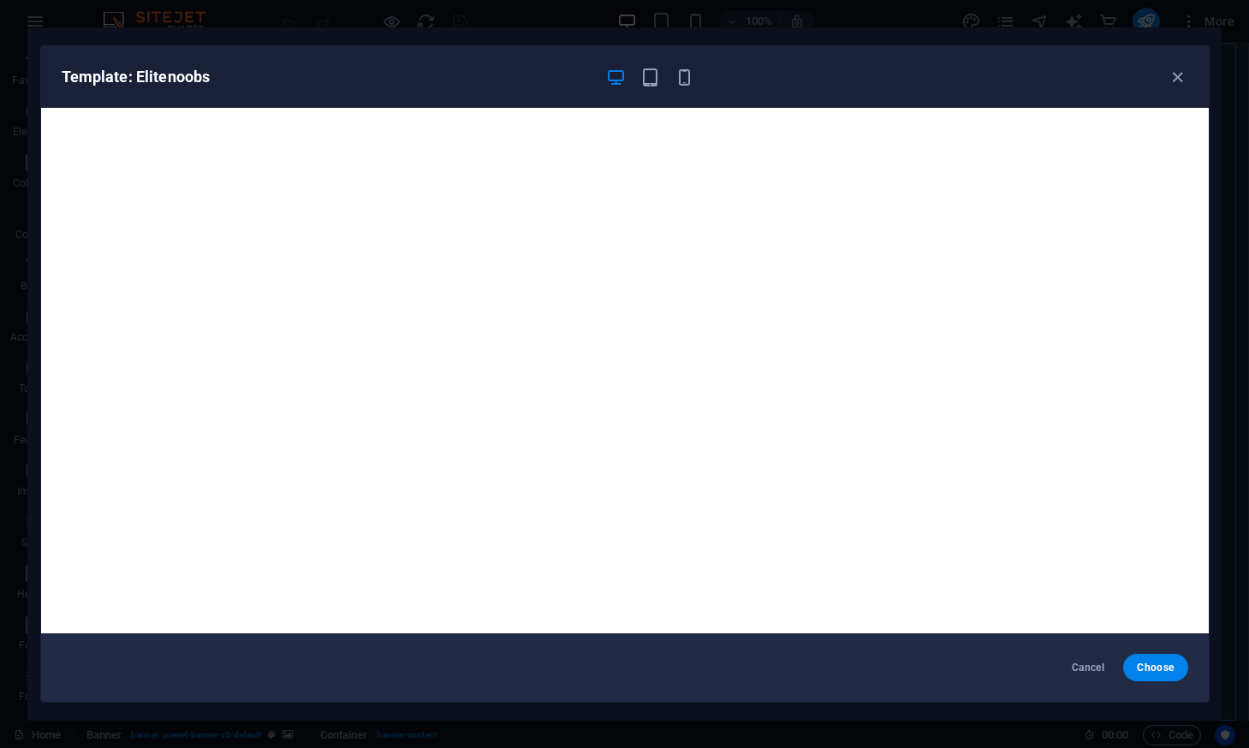
click at [1166, 78] on div "Template: Elitenoobs" at bounding box center [615, 77] width 1106 height 21
click at [1170, 79] on icon "button" at bounding box center [1178, 78] width 20 height 20
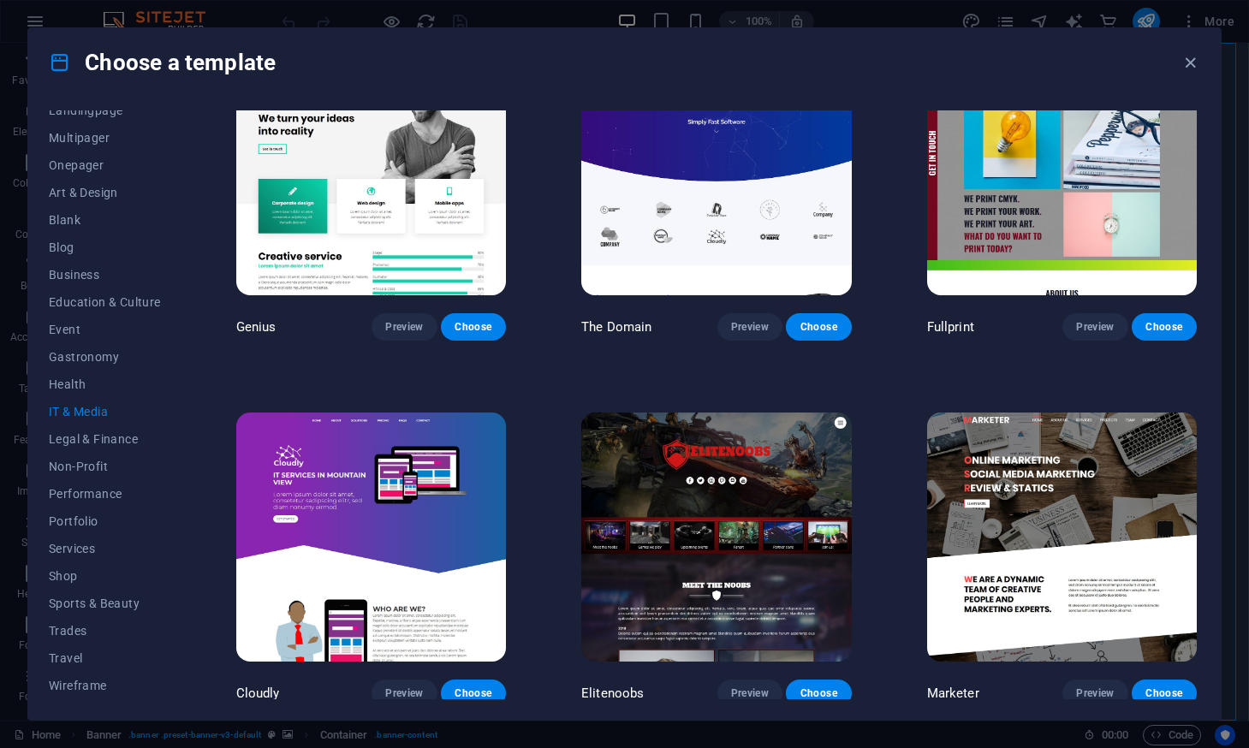
scroll to position [0, 0]
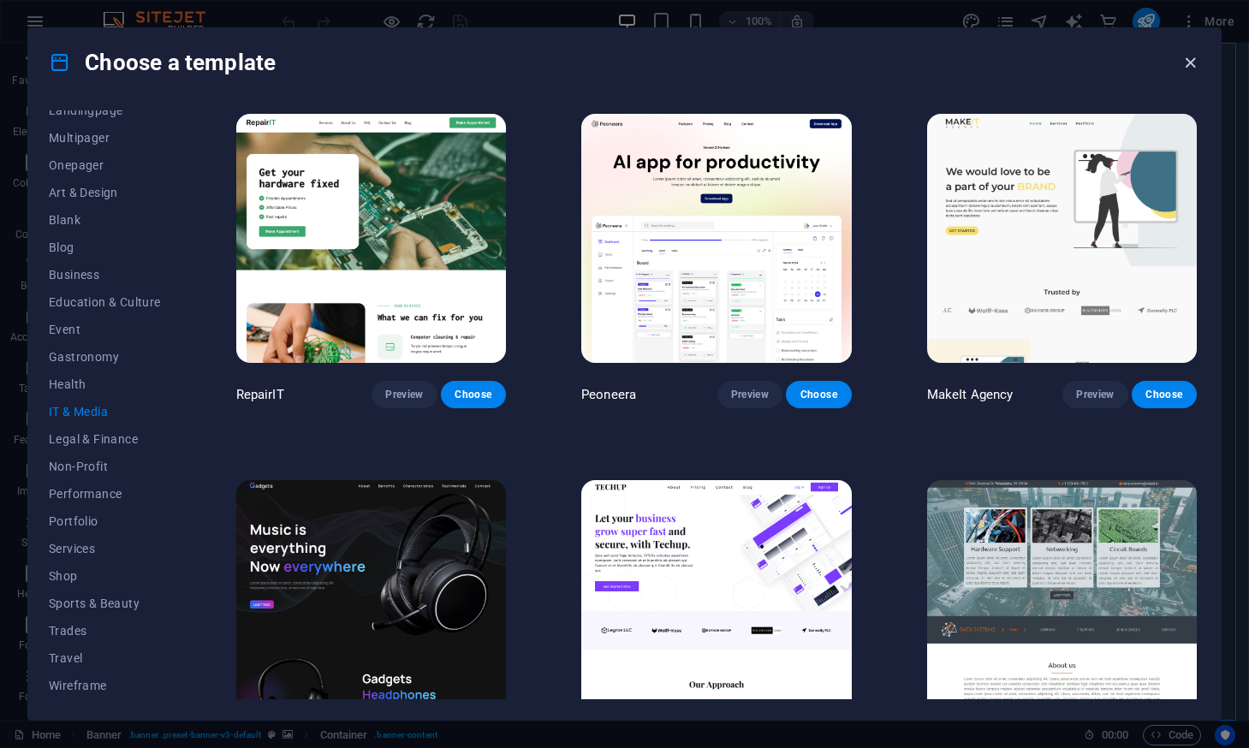
click at [1189, 67] on icon "button" at bounding box center [1191, 63] width 20 height 20
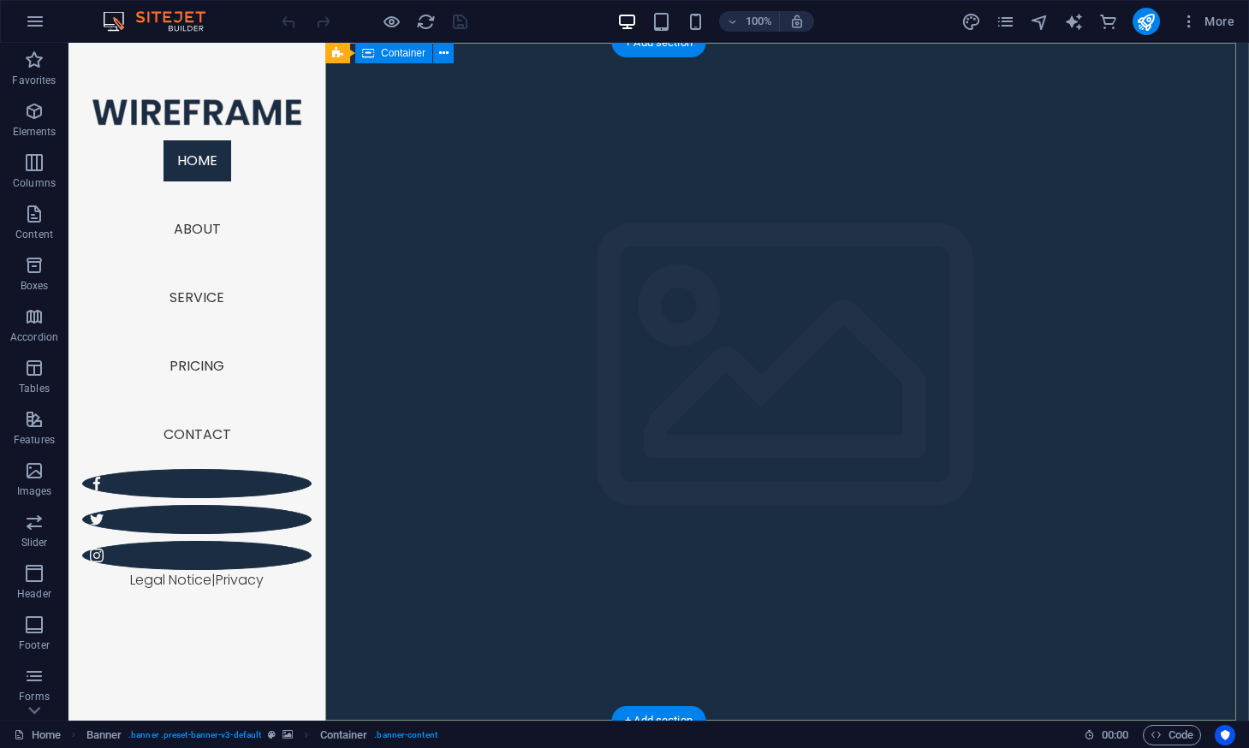
scroll to position [2, 0]
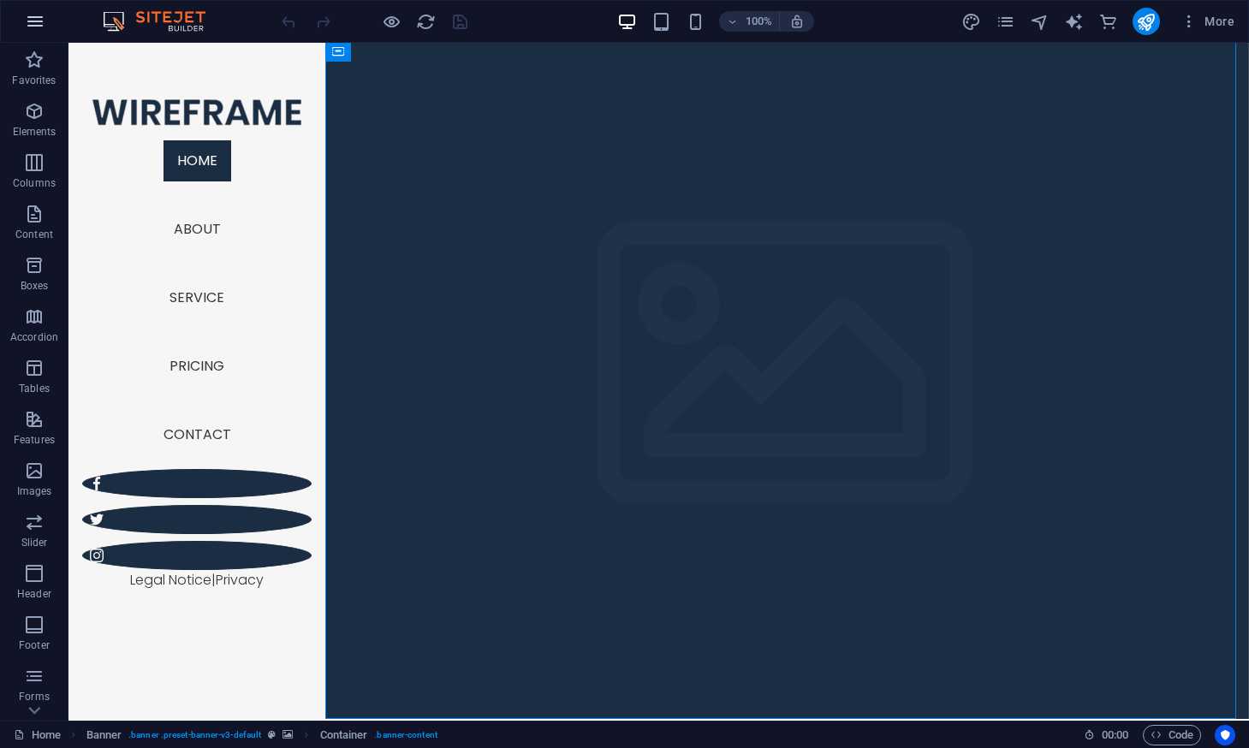
click at [45, 24] on icon "button" at bounding box center [35, 21] width 21 height 21
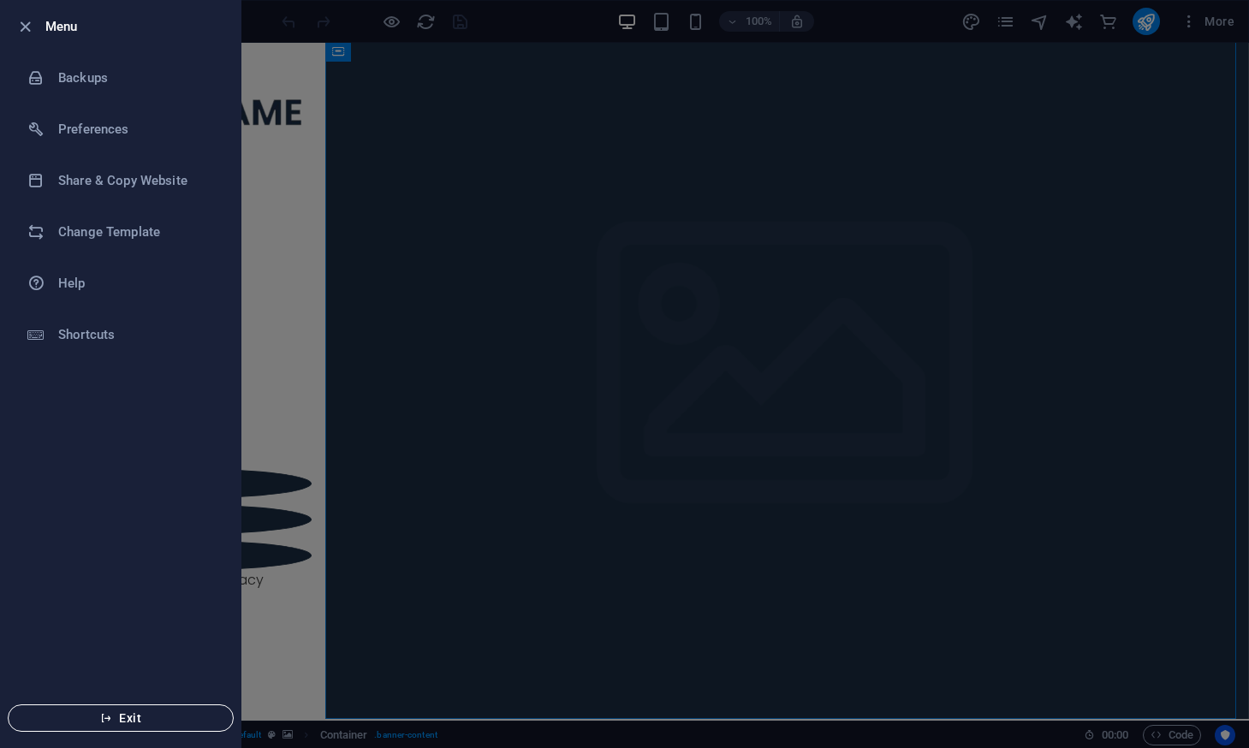
click at [158, 728] on button "Exit" at bounding box center [121, 718] width 226 height 27
